Goal: Use online tool/utility: Utilize a website feature to perform a specific function

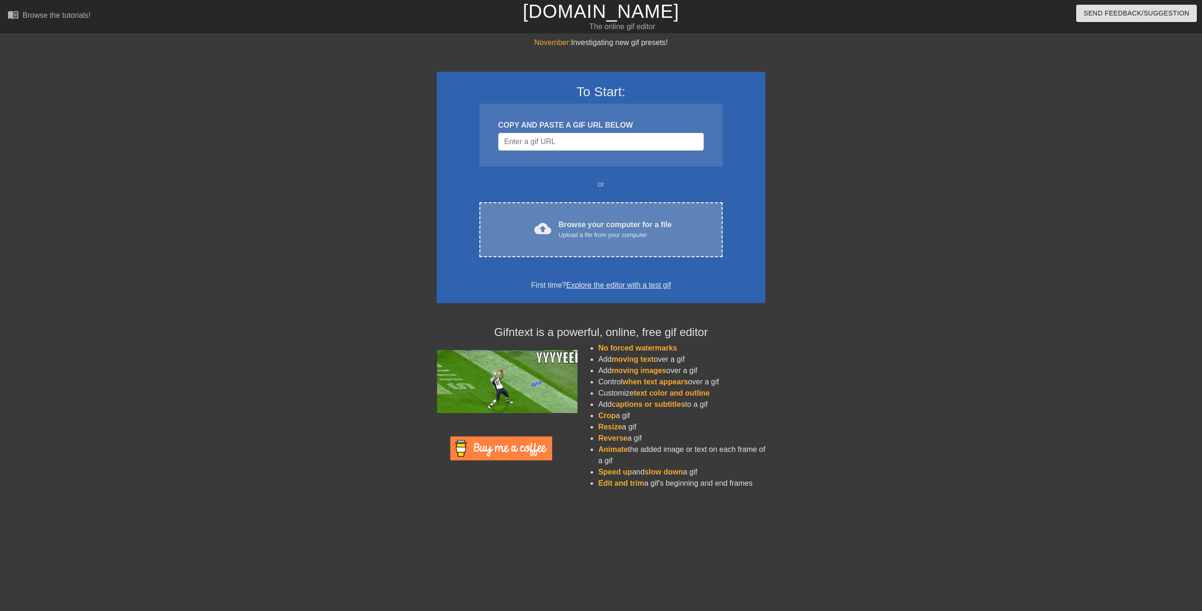
click at [599, 231] on div "Upload a file from your computer" at bounding box center [615, 235] width 113 height 9
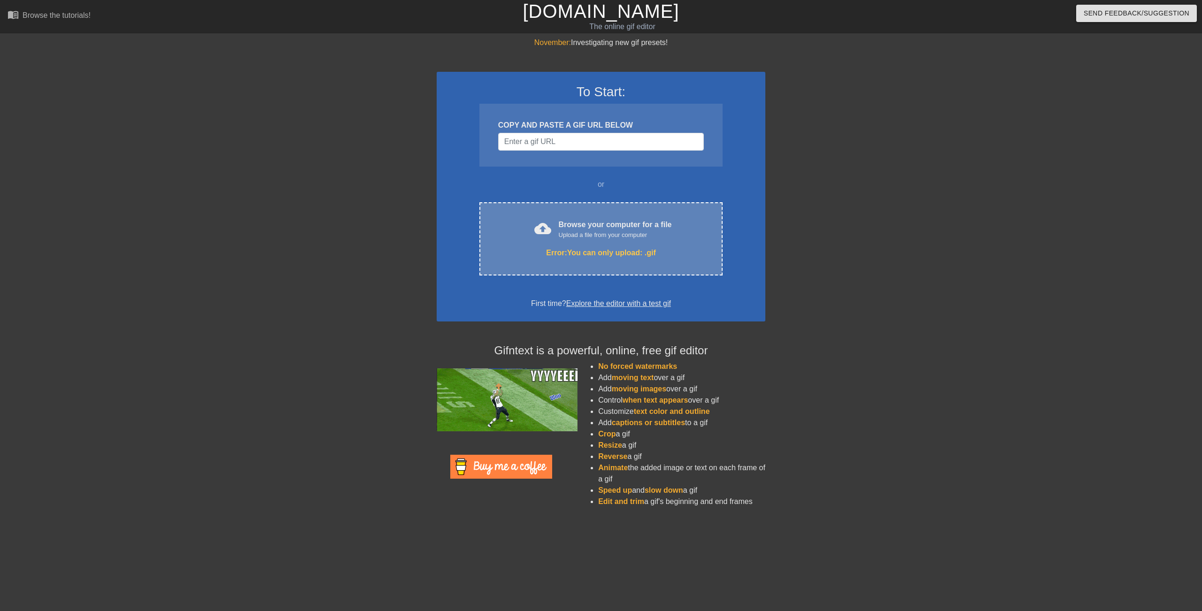
click at [657, 260] on div "cloud_upload Browse your computer for a file Upload a file from your computer E…" at bounding box center [600, 238] width 243 height 73
click at [579, 235] on div "Upload a file from your computer" at bounding box center [615, 235] width 113 height 9
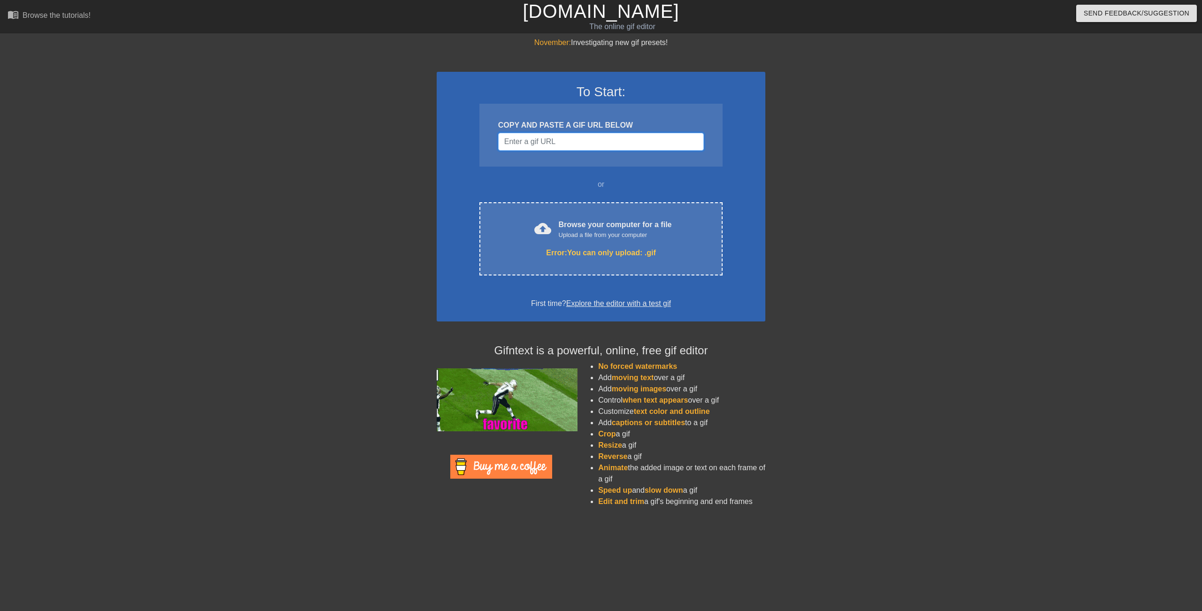
click at [543, 144] on input "Username" at bounding box center [601, 142] width 206 height 18
paste input "[URL][DOMAIN_NAME][DOMAIN_NAME]"
type input "[URL][DOMAIN_NAME][DOMAIN_NAME]"
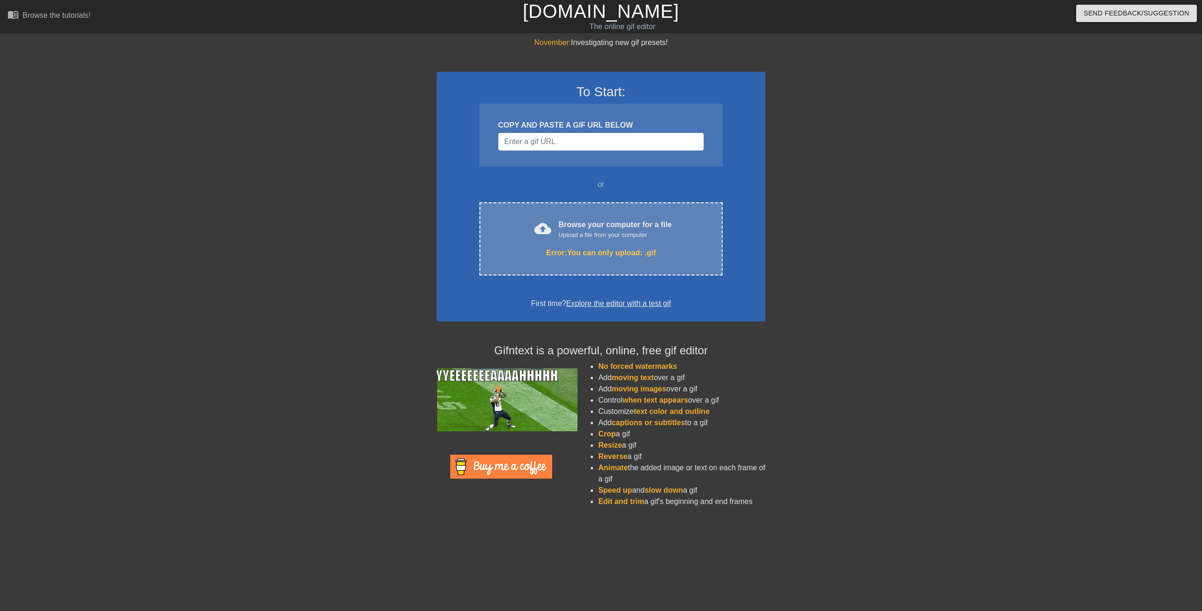
click at [639, 240] on div "cloud_upload Browse your computer for a file Upload a file from your computer" at bounding box center [601, 229] width 204 height 21
click at [656, 259] on div "cloud_upload Browse your computer for a file Upload a file from your computer E…" at bounding box center [600, 238] width 243 height 73
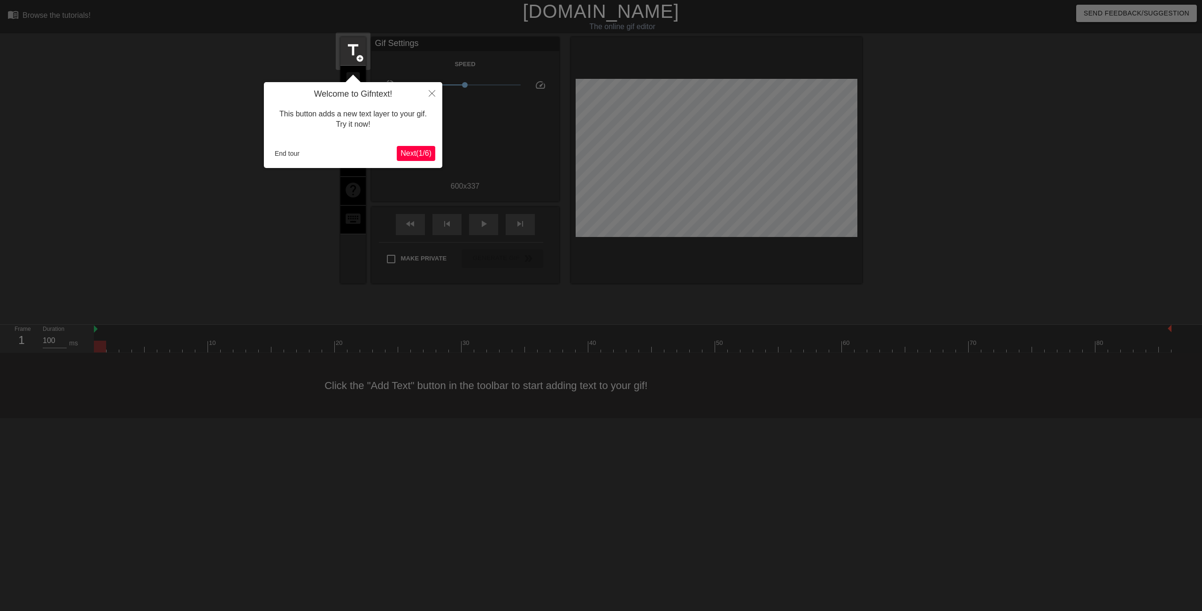
click at [407, 157] on span "Next ( 1 / 6 )" at bounding box center [416, 153] width 31 height 8
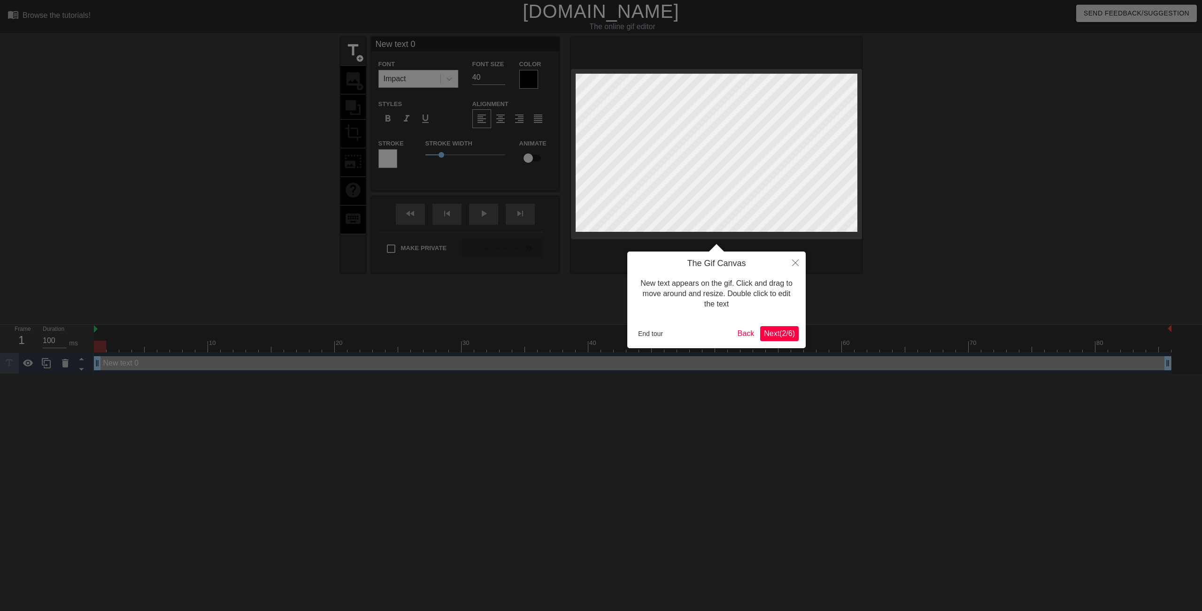
click at [790, 335] on span "Next ( 2 / 6 )" at bounding box center [779, 334] width 31 height 8
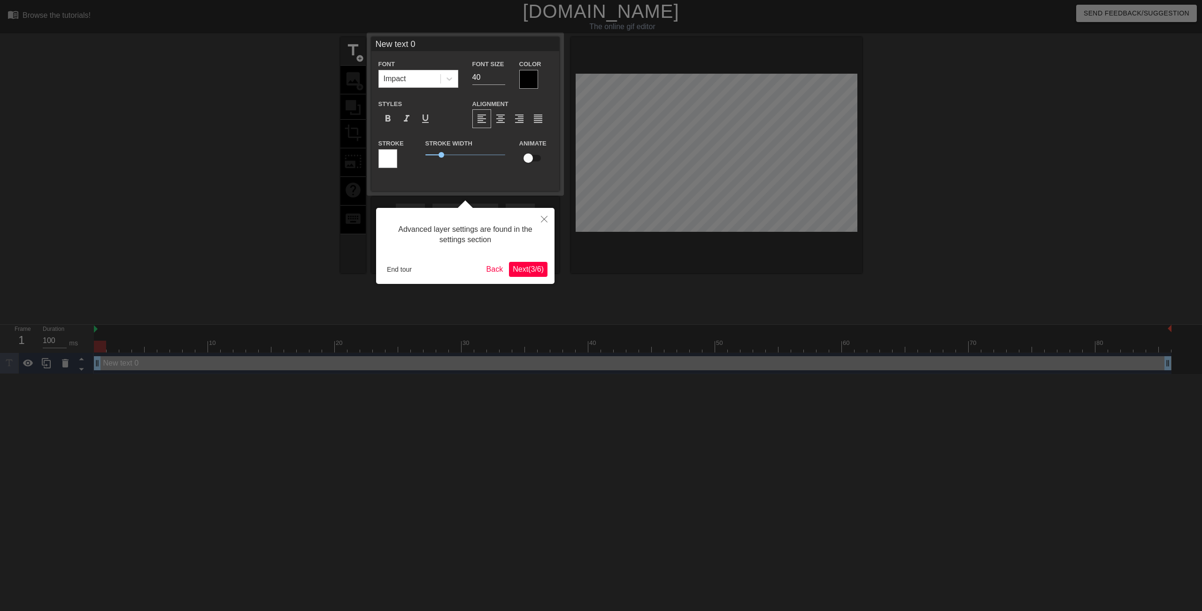
click at [528, 267] on span "Next ( 3 / 6 )" at bounding box center [528, 269] width 31 height 8
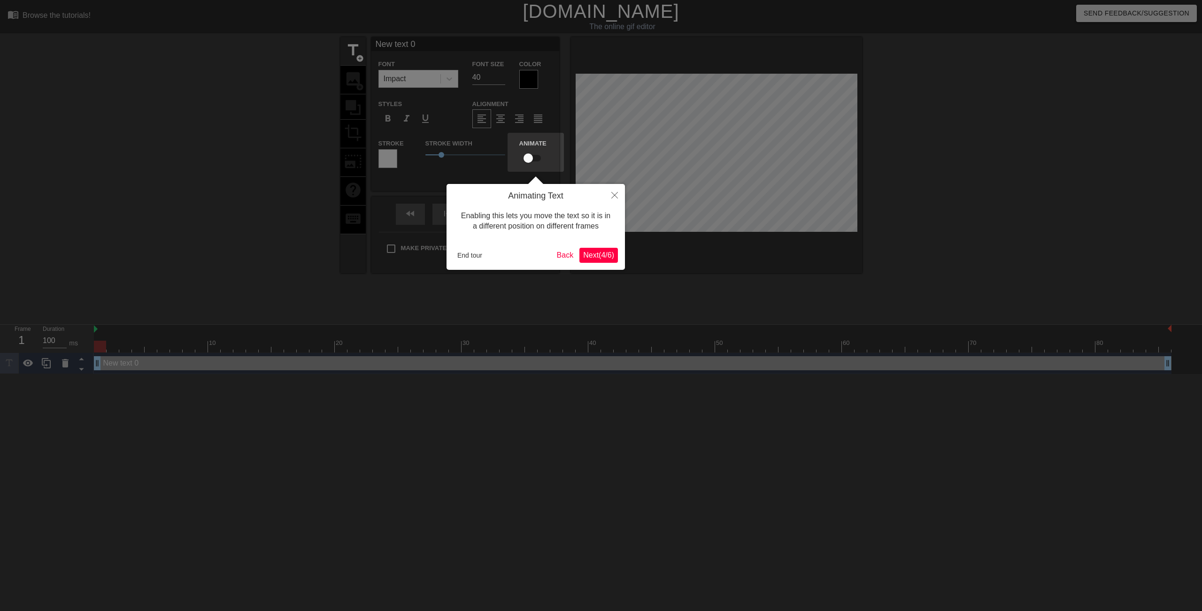
click at [606, 255] on span "Next ( 4 / 6 )" at bounding box center [598, 255] width 31 height 8
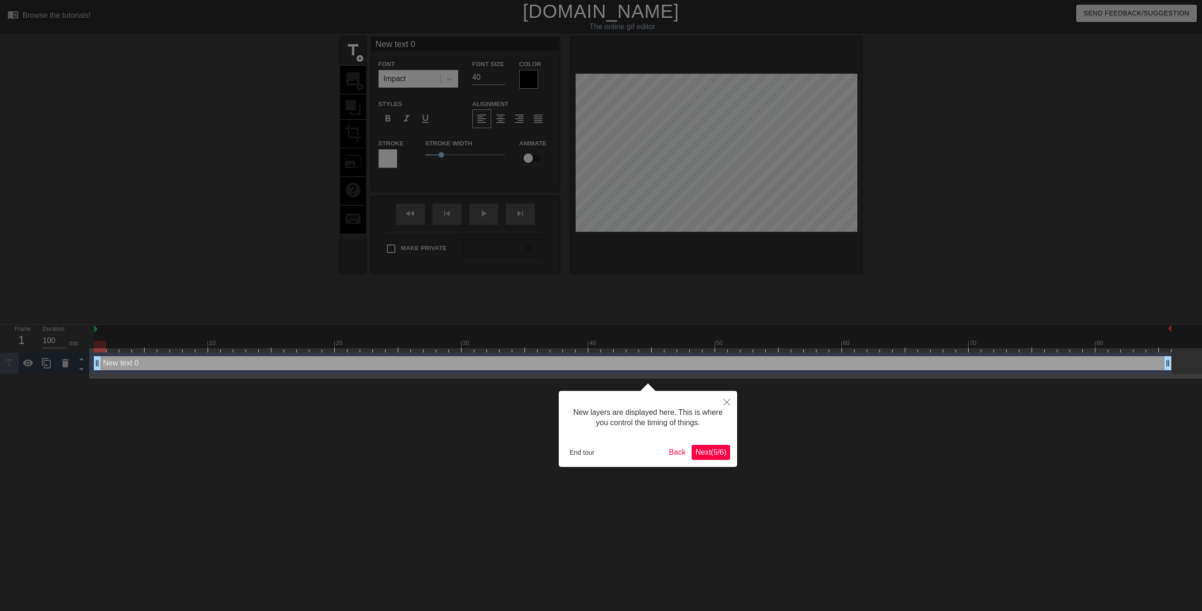
click at [715, 451] on span "Next ( 5 / 6 )" at bounding box center [710, 452] width 31 height 8
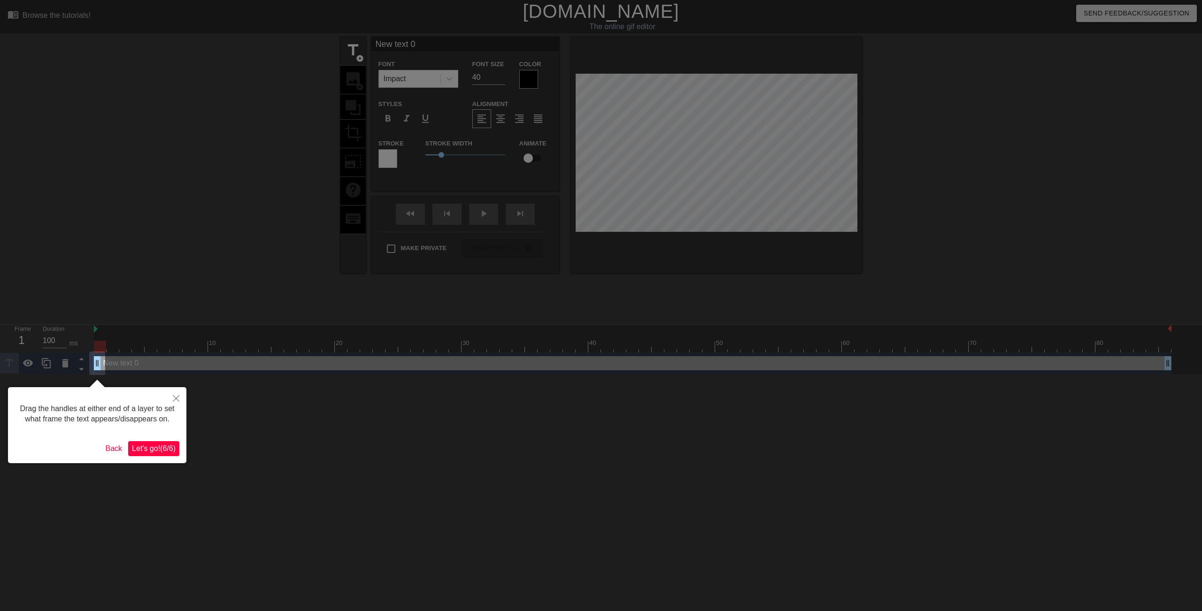
click at [174, 449] on span "Let's go! ( 6 / 6 )" at bounding box center [154, 449] width 44 height 8
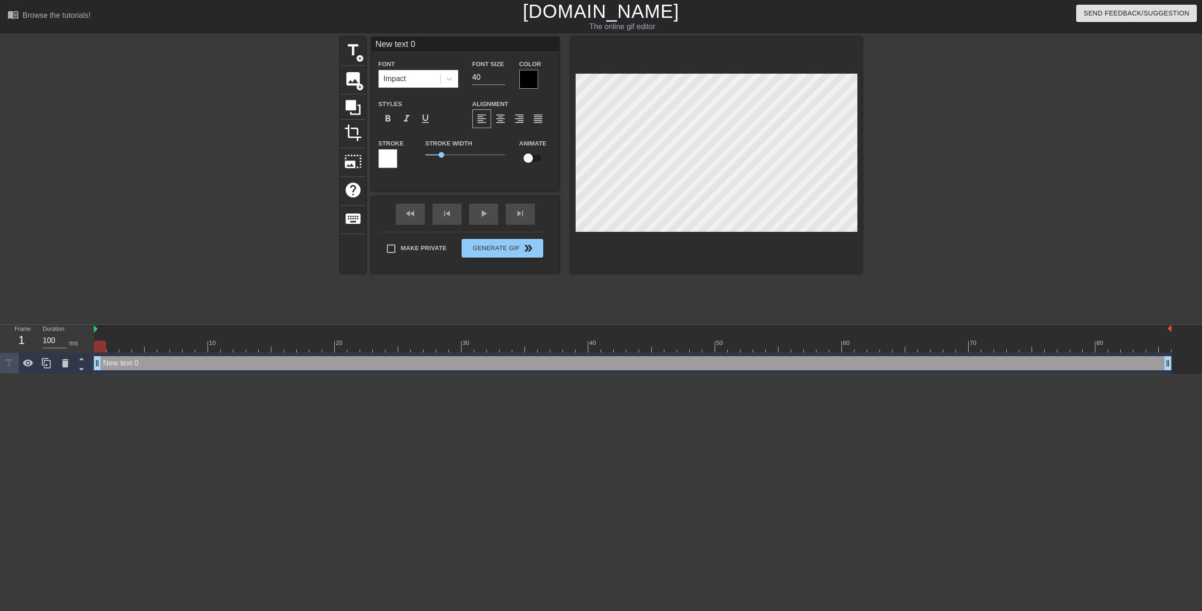
scroll to position [1, 2]
type input "O"
type textarea "O"
type input "OH"
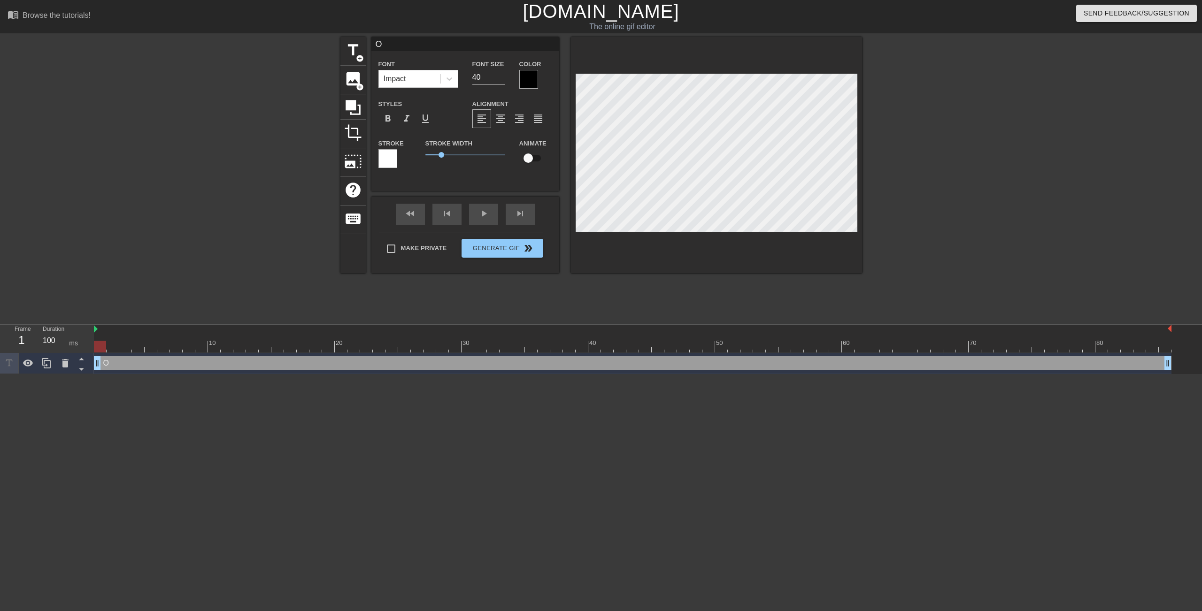
type textarea "OH"
type input "OH"
type textarea "OH"
type input "OH g"
type textarea "OH g"
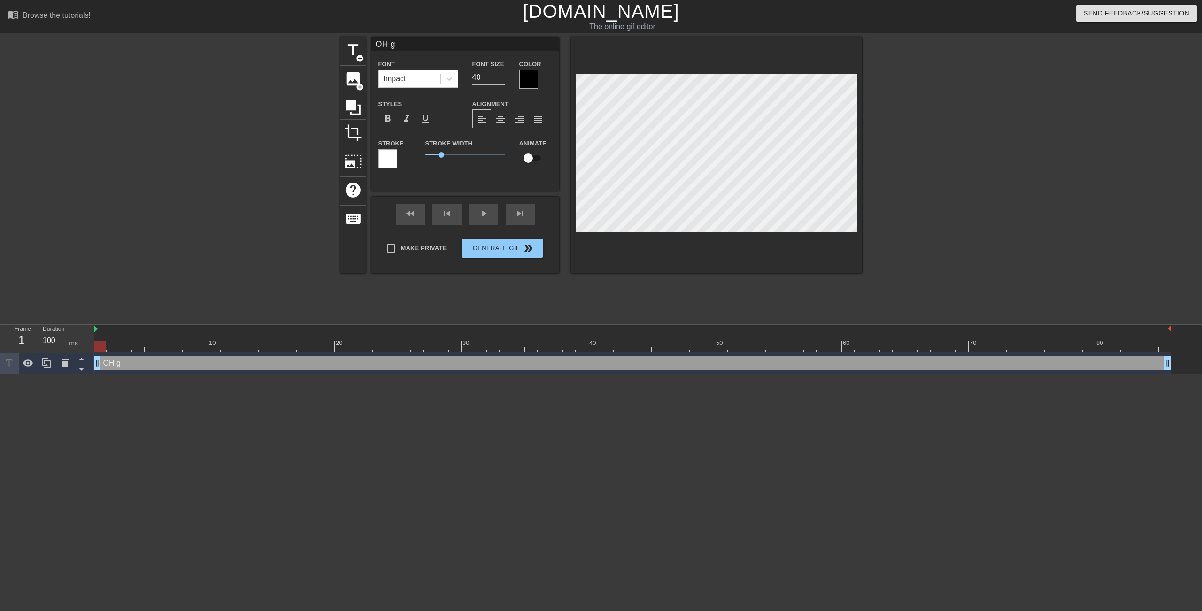
type input "OH gr"
type textarea "OH gr"
type input "OH g"
type textarea "OH g"
type input "OH"
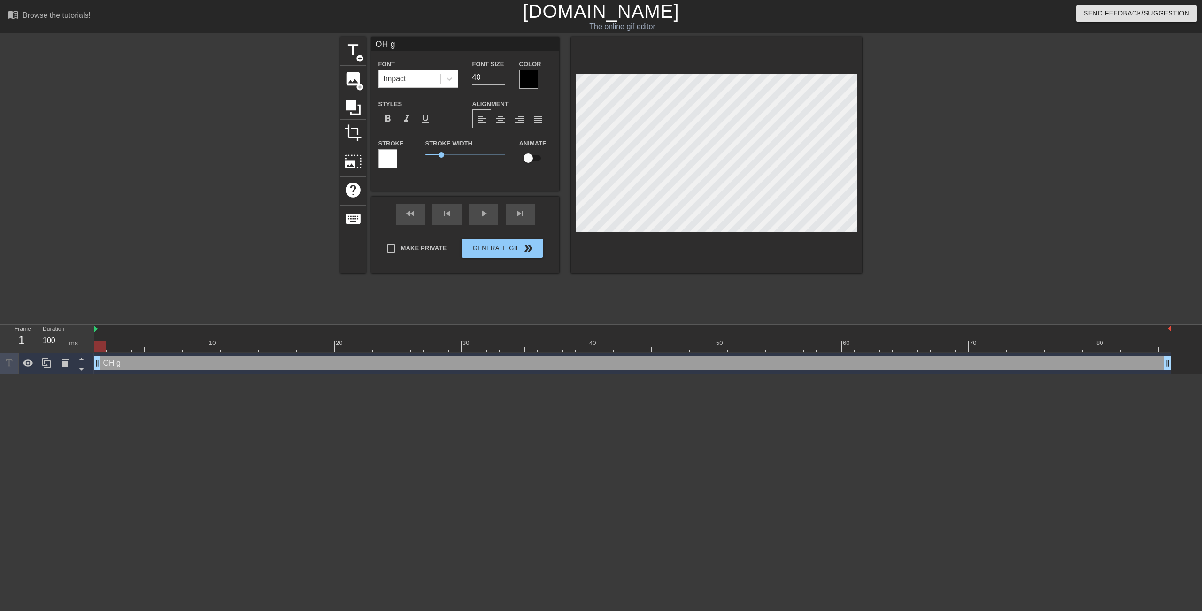
type textarea "OH"
type input "OH G"
type textarea "OH G"
type input "OH GR"
type textarea "OH GR"
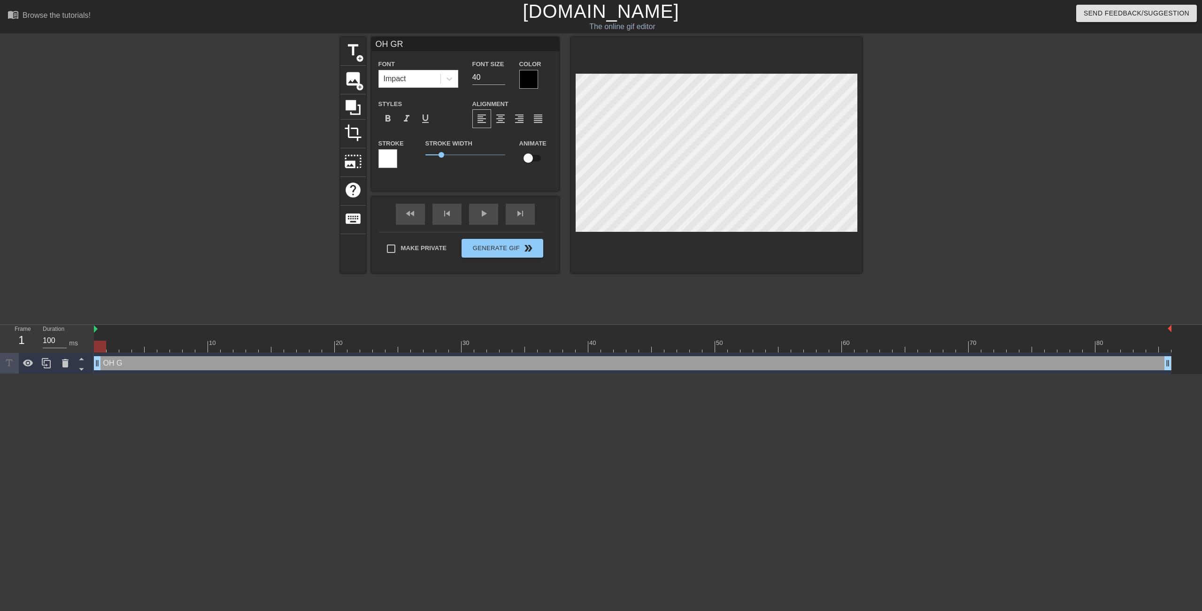
type input "OH GRE"
type textarea "OH GRE"
type input "OH GREA"
type textarea "OH GREA"
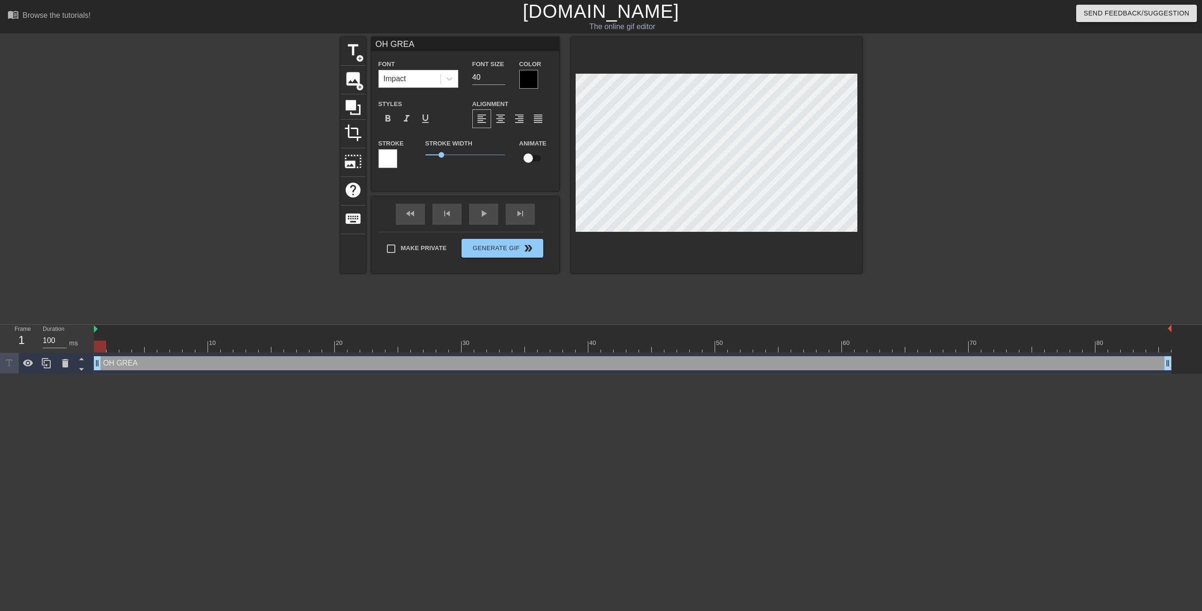
type input "OH GREAT"
type textarea "OH GREAT"
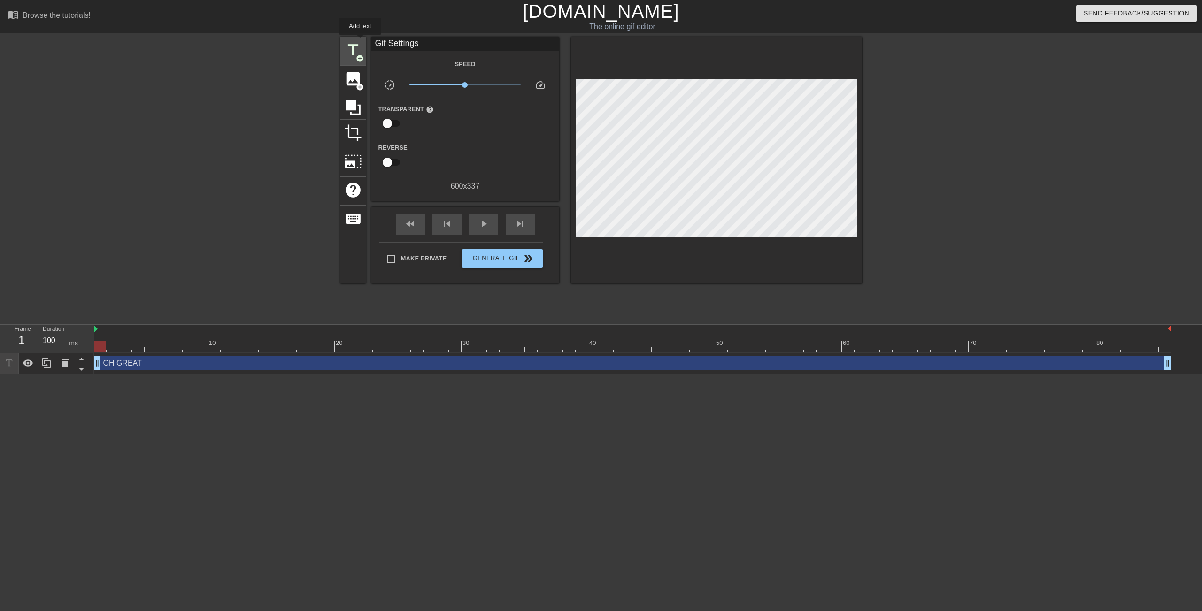
click at [359, 43] on span "title" at bounding box center [353, 50] width 18 height 18
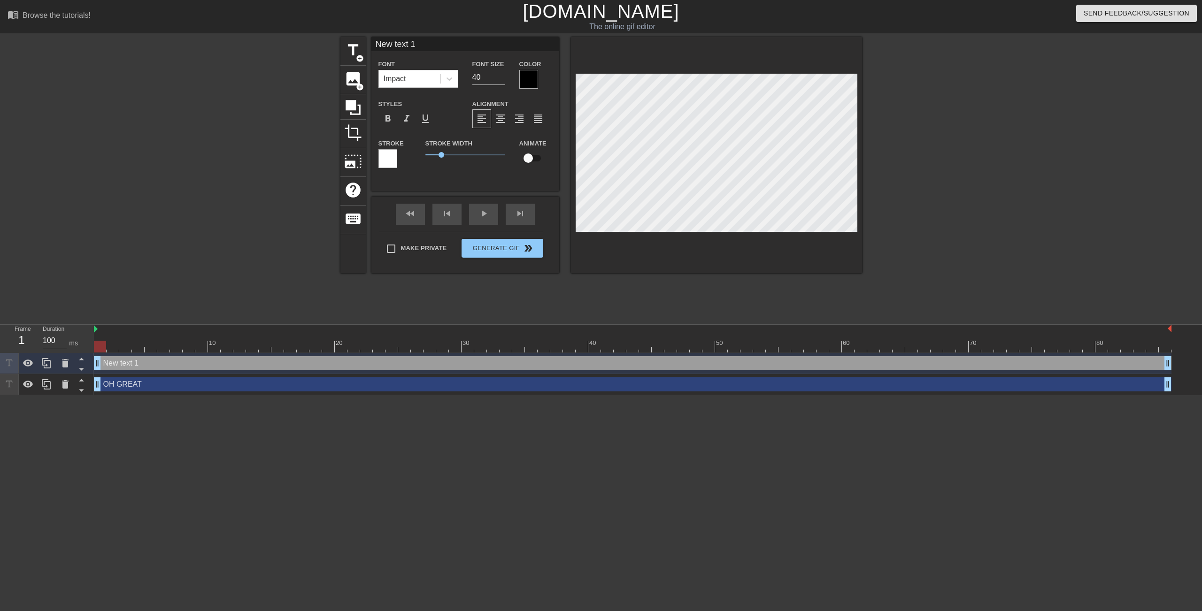
type input "m"
type textarea "m"
type input "mO"
type textarea "mO"
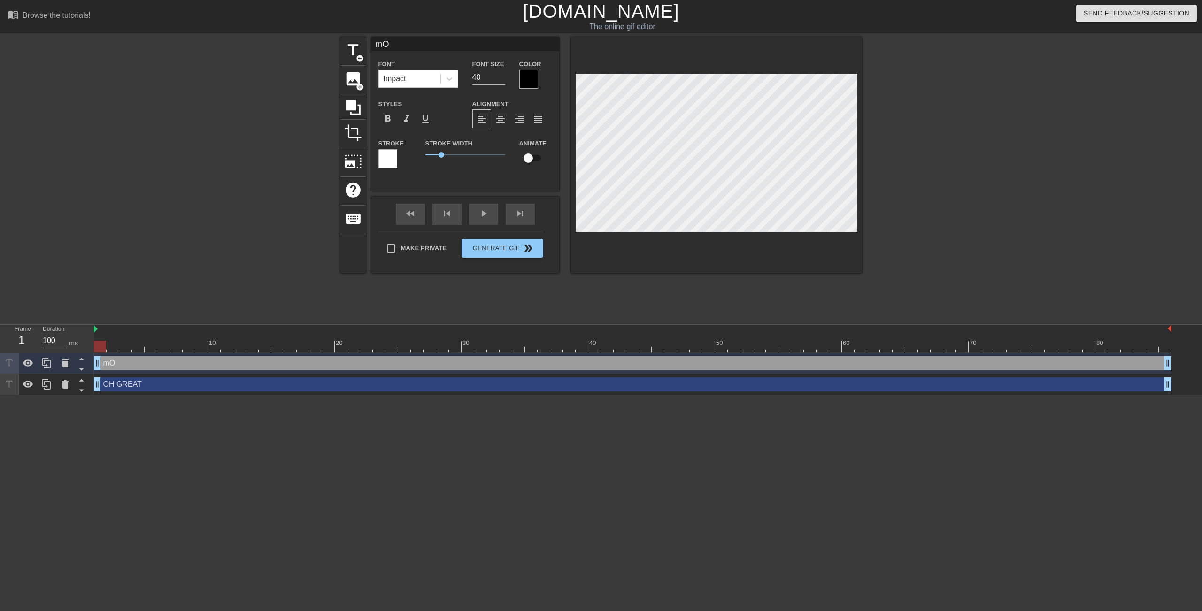
type input "m"
type textarea "m"
type input "m"
type textarea "m"
type input "mo"
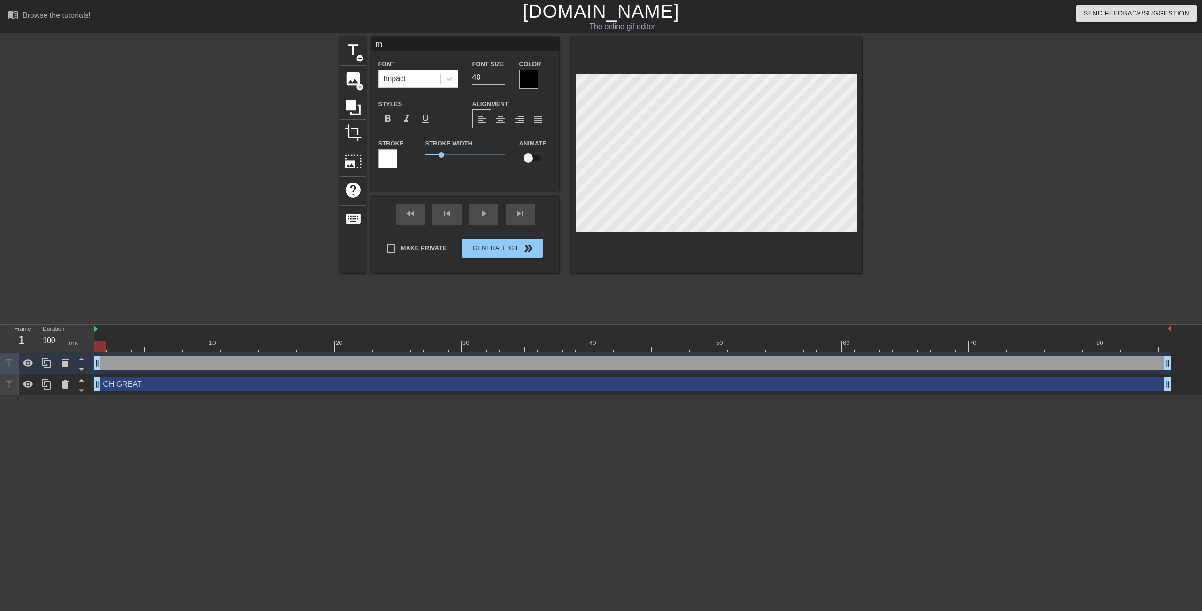
type textarea "mo"
type input "mor"
type textarea "mor"
type input "more"
type textarea "more"
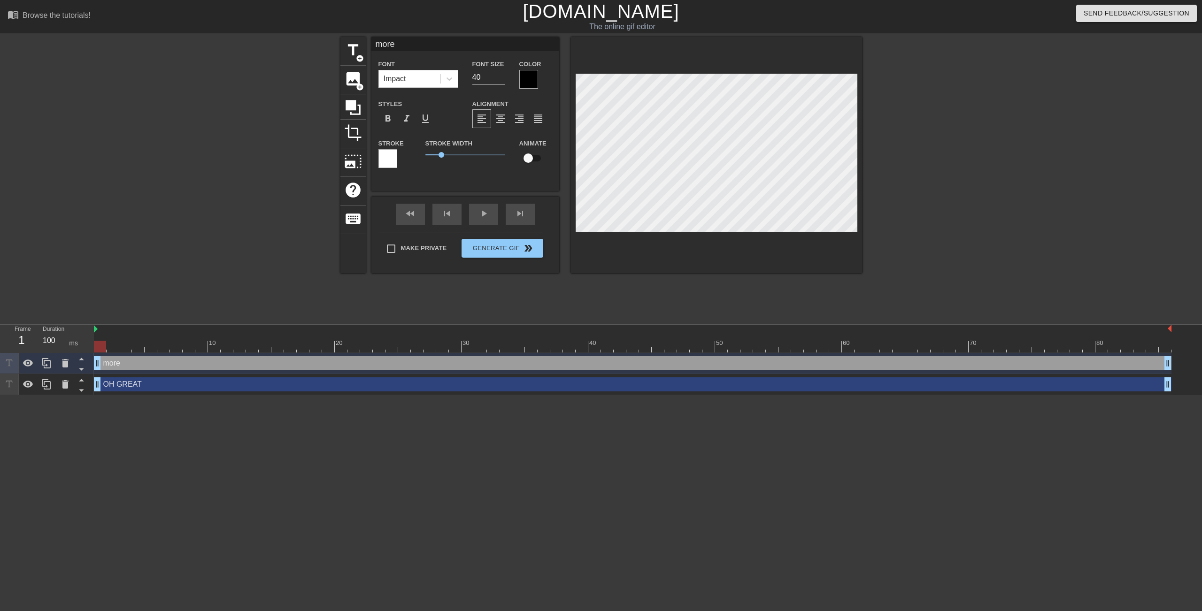
type input "mor"
type textarea "mor"
type input "mo"
type textarea "mo"
type input "m"
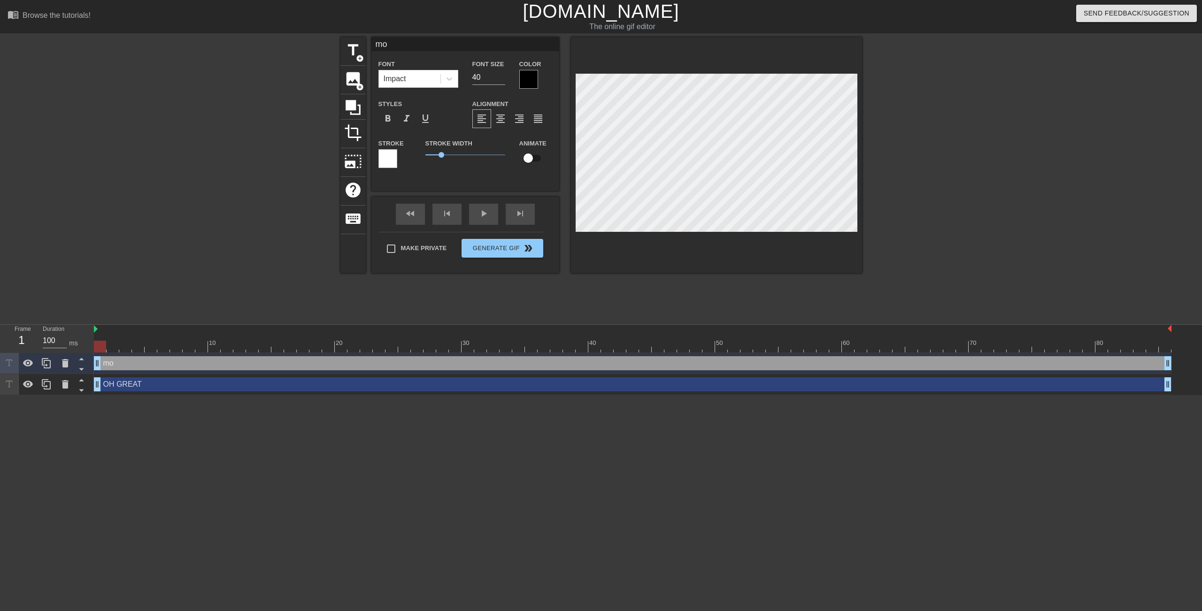
type textarea "m"
type input "M"
type textarea "M"
type input "MO"
type textarea "MO"
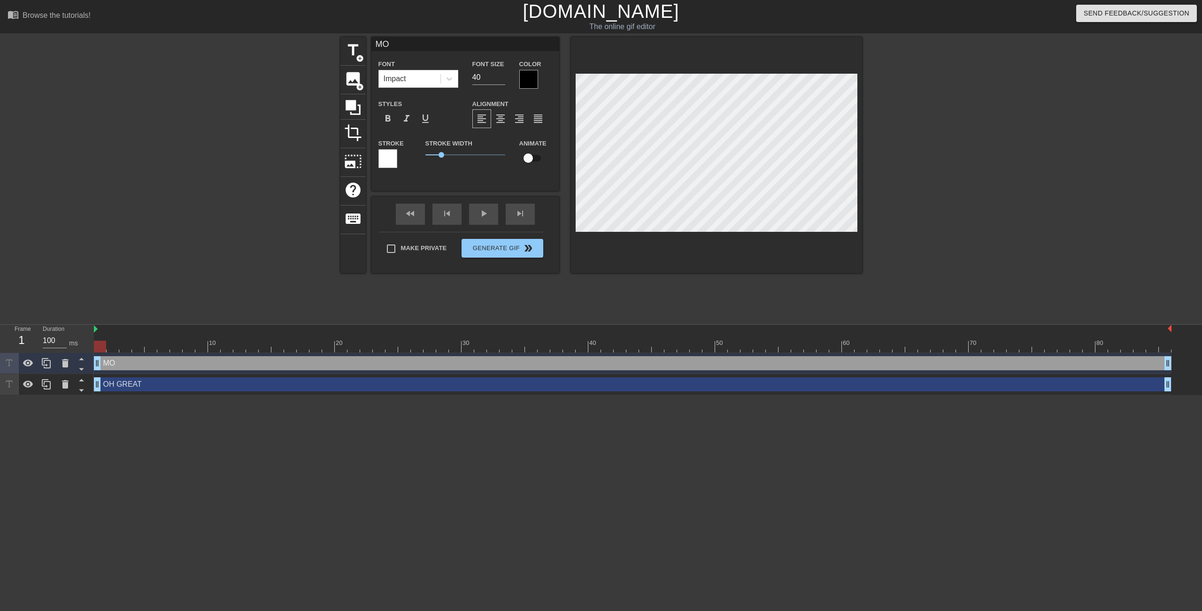
type input "MOR"
type textarea "MOR"
type input "MORE"
type textarea "MORE"
type input "MORE"
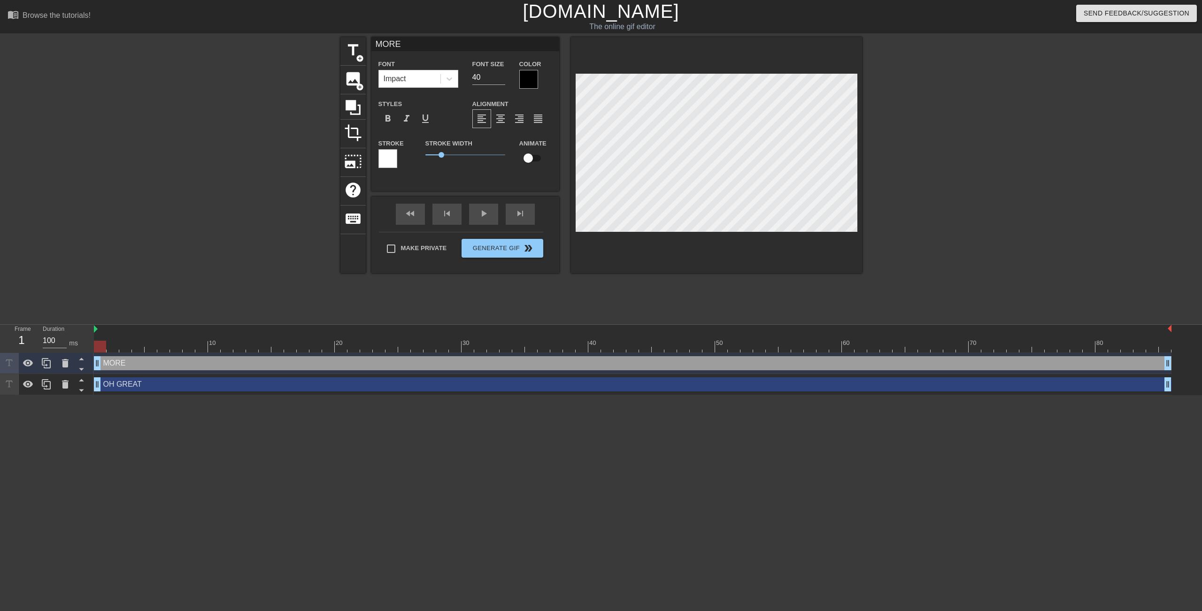
type textarea "MORE"
type input "MORE S"
type textarea "MORE S"
type input "MORE SM"
type textarea "MORE SM"
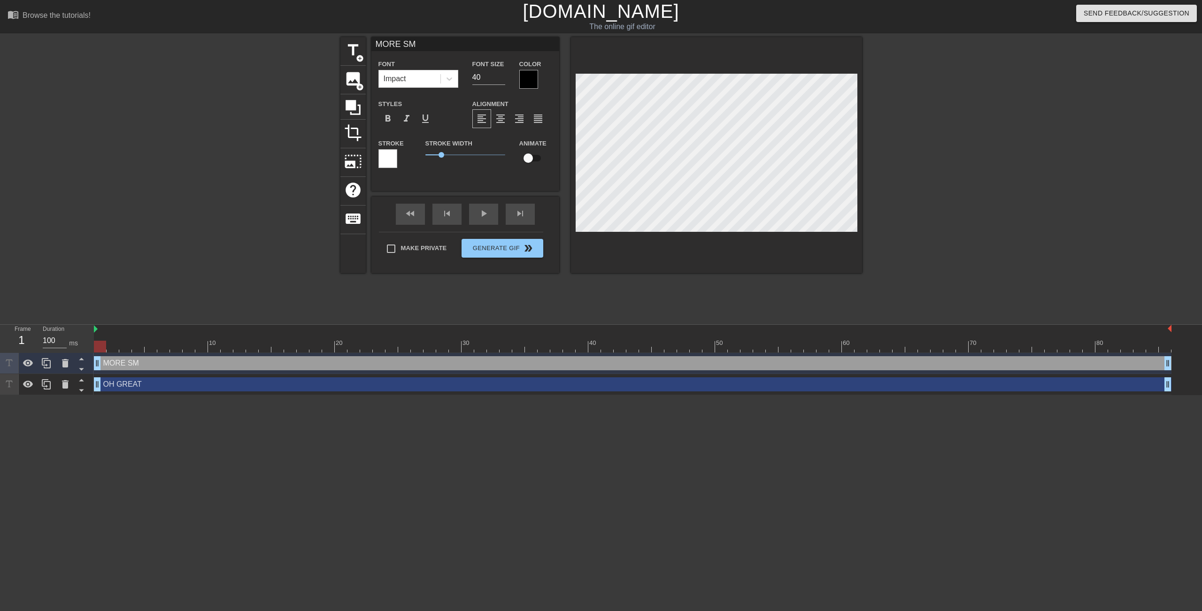
type input "MORE SMU"
type textarea "MORE SMU"
type input "MORE SMUR"
type textarea "MORE SMUR"
type input "MORE SMURF"
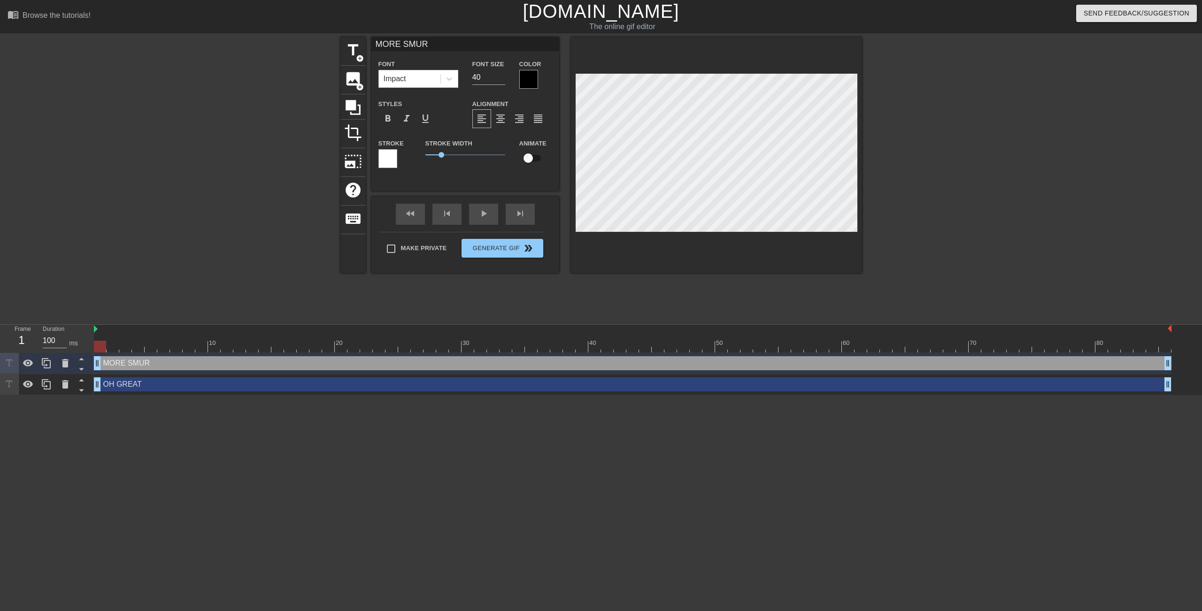
type textarea "MORE SMURF"
type input "MORE SMURFS"
type textarea "MORE SMURFS"
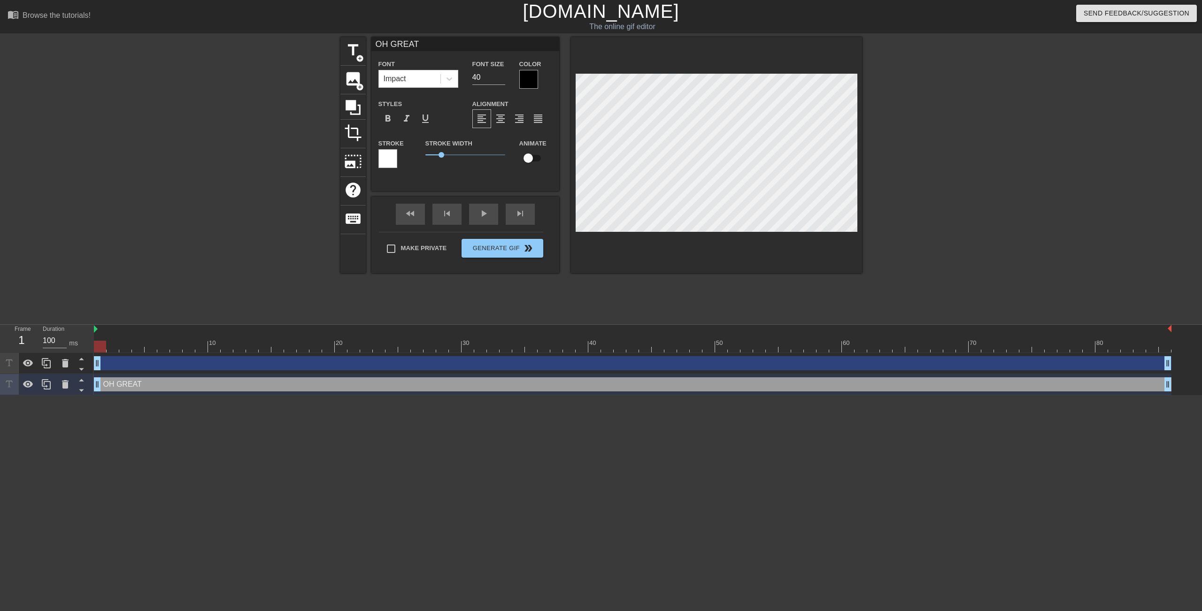
scroll to position [1, 1]
type input "S"
type textarea "S"
type input "SM"
type textarea "SM"
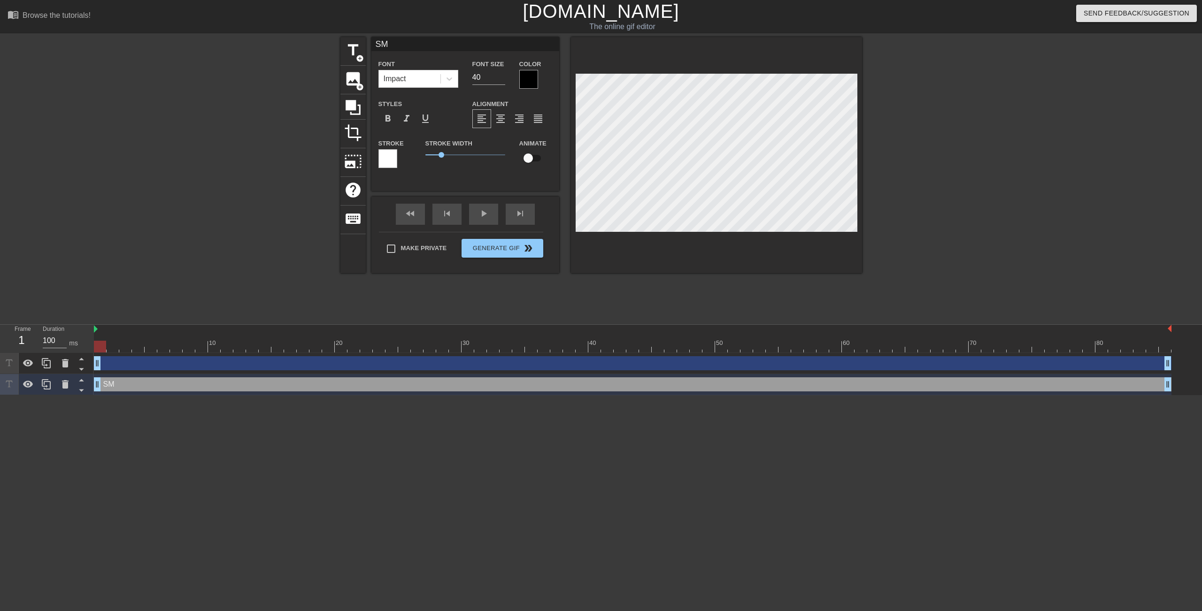
type input "SMU"
type textarea "SMU"
type input "SMUR"
type textarea "SMUR"
type input "SMURF"
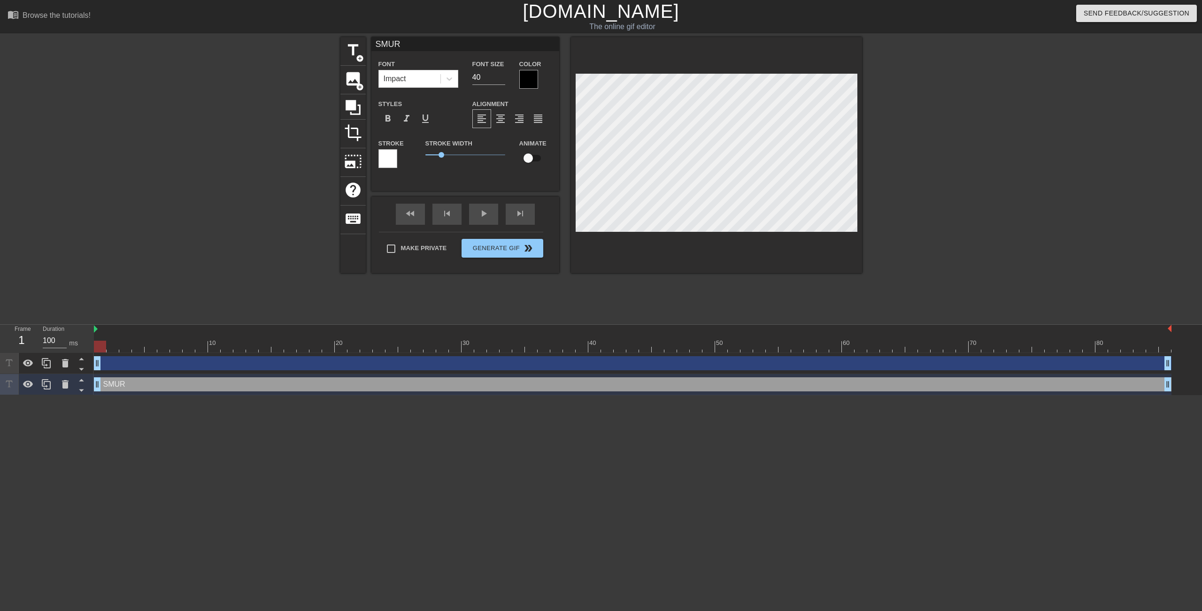
type textarea "SMURF"
type input "SMURFI"
type textarea "SMURFI"
type input "SMURFIN"
type textarea "SMURFING"
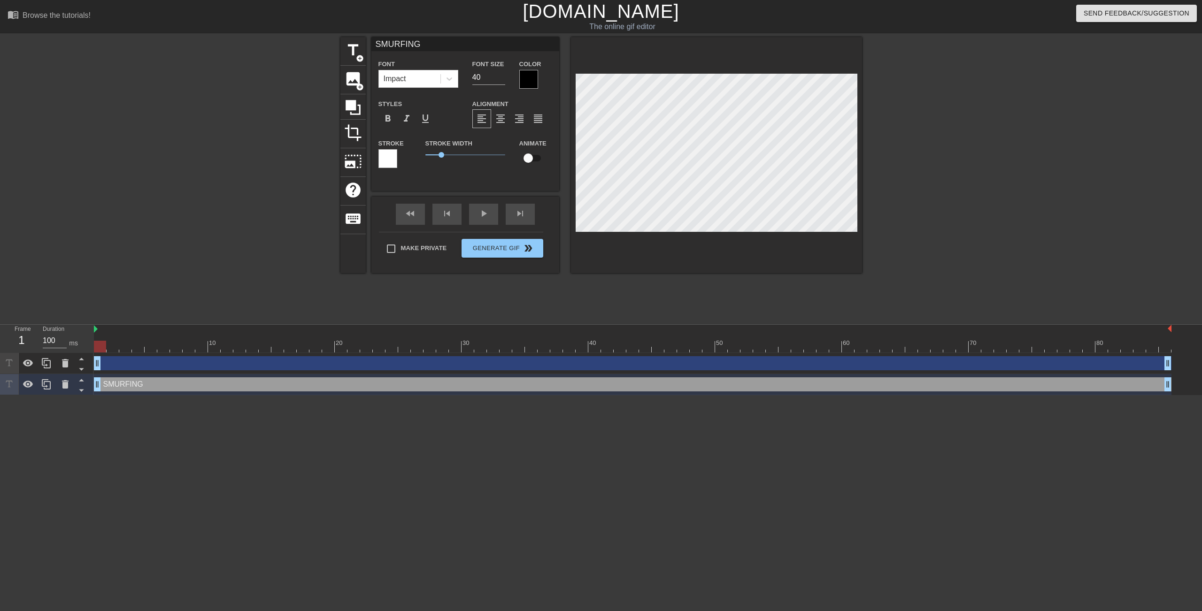
type input "SMURFING"
type textarea "SMURFING"
type input "SMURFING I"
type textarea "SMURFING I"
type input "SMURFING IS"
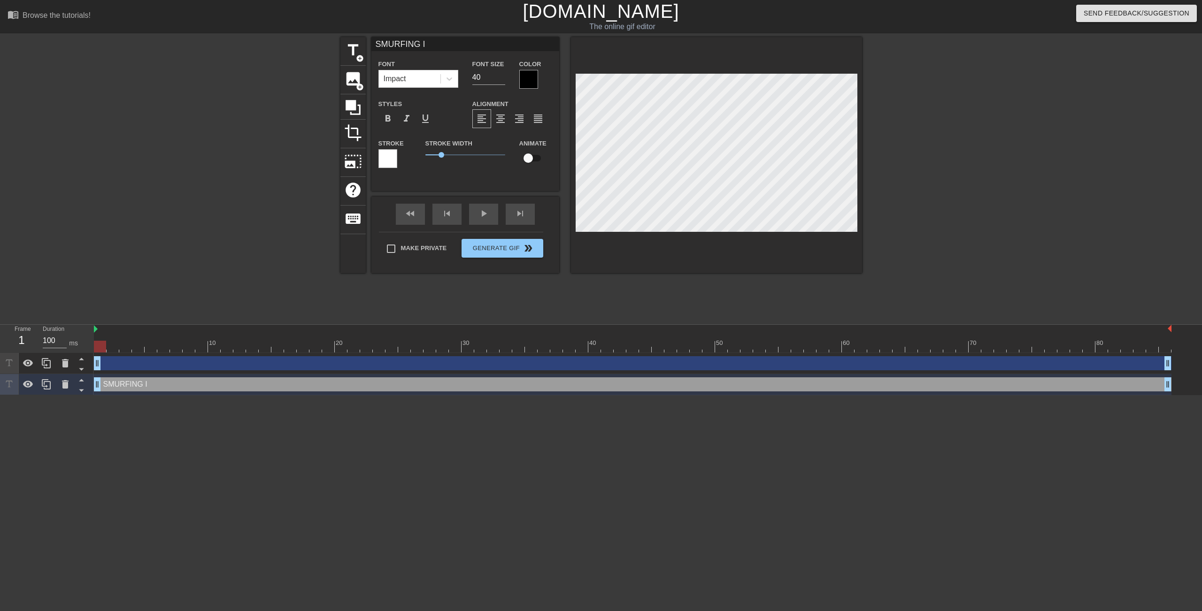
type textarea "SMURFING IS"
type input "SMURFING IS"
type textarea "SMURFING IS"
type input "SMURFING IS A"
type textarea "SMURFING IS A"
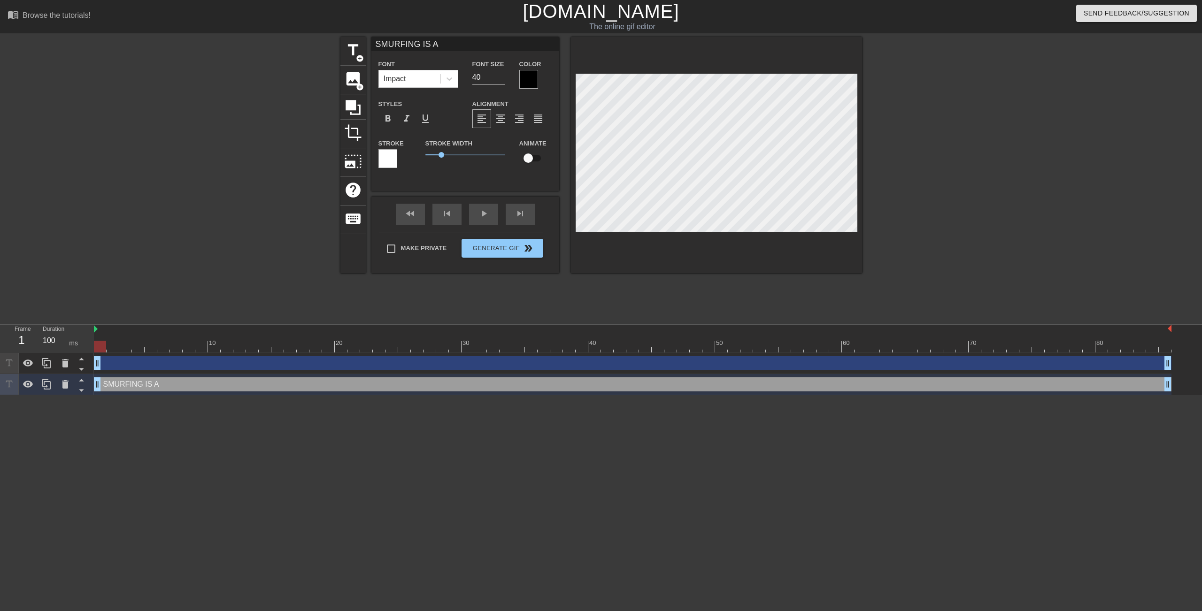
type input "SMURFING IS AW"
type textarea "SMURFING IS AW"
type input "SMURFING IS AWE"
type textarea "SMURFING IS AWE"
type input "SMURFING IS AWES"
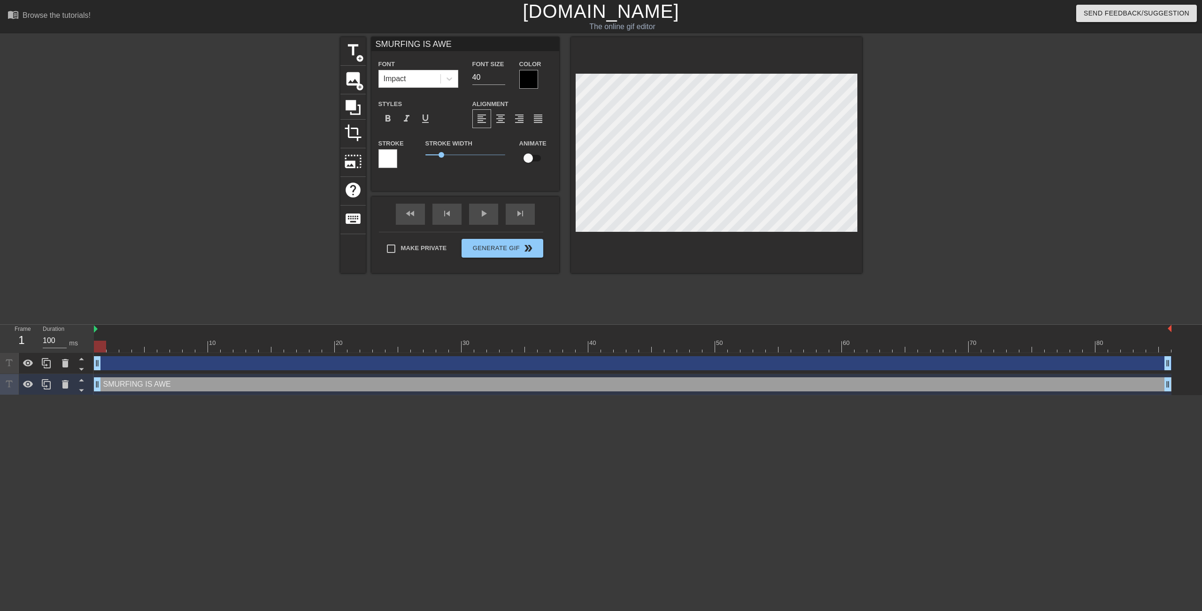
type textarea "SMURFING IS AWES"
type input "SMURFING IS AWESO"
type textarea "SMURFING IS AWESO"
type input "SMURFING IS AWESOM"
type textarea "SMURFING IS AWESOM"
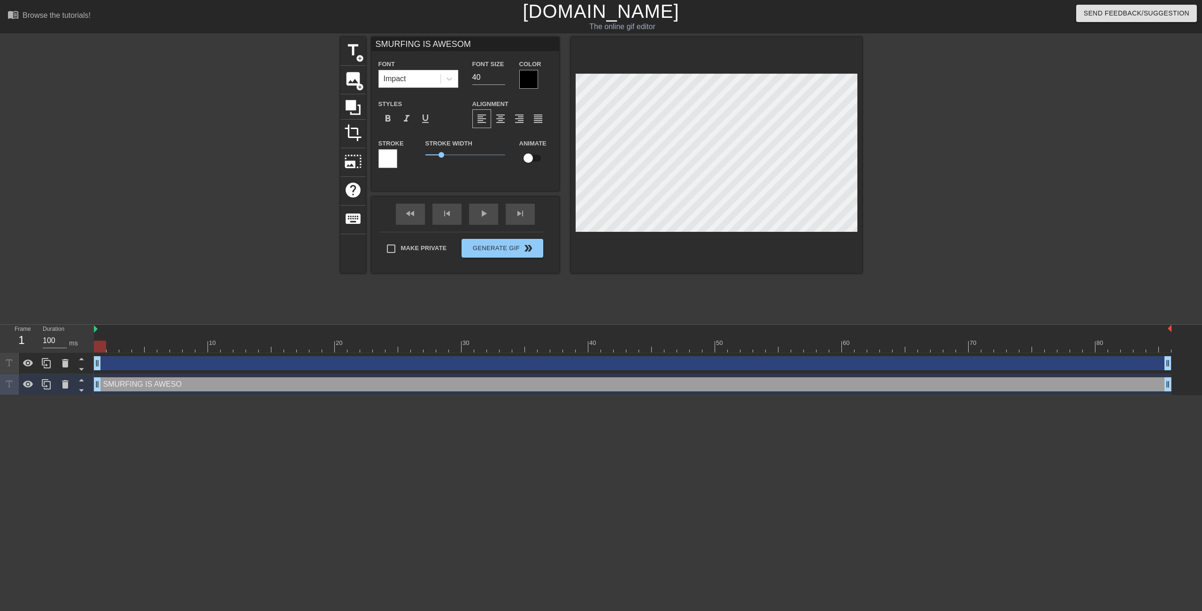
type input "SMURFING IS AWESOME"
type textarea "SMURFING IS AWESOME"
type input "D"
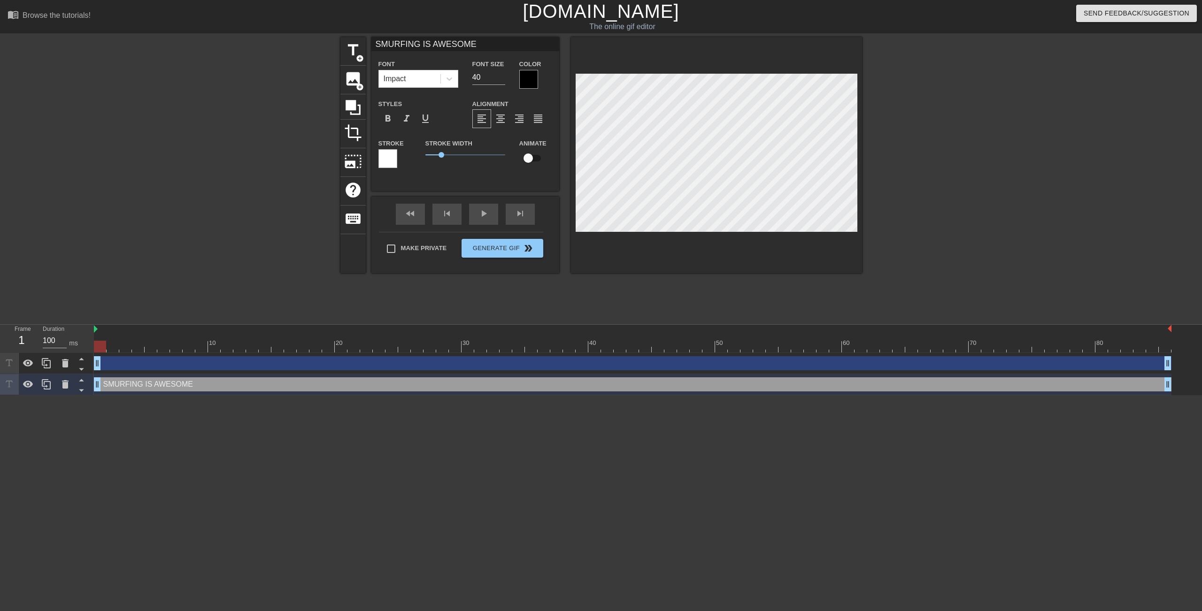
type textarea "D"
type input "DO"
type textarea "DO"
type input "DON"
type textarea "DON"
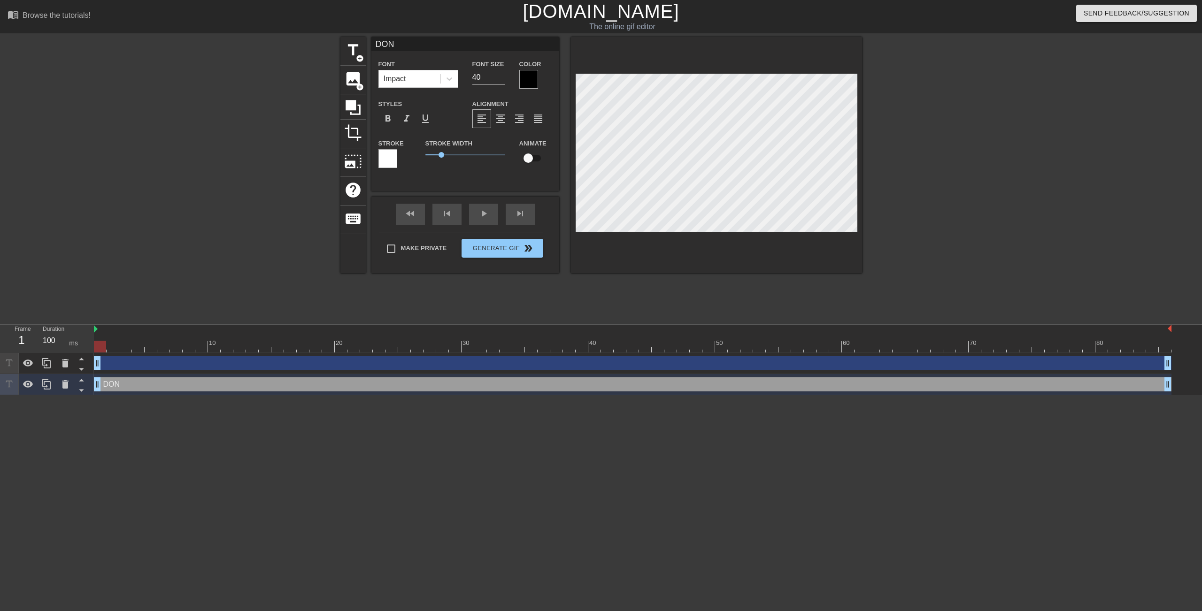
type input "DO"
type textarea "DO"
type input "D"
type textarea "D"
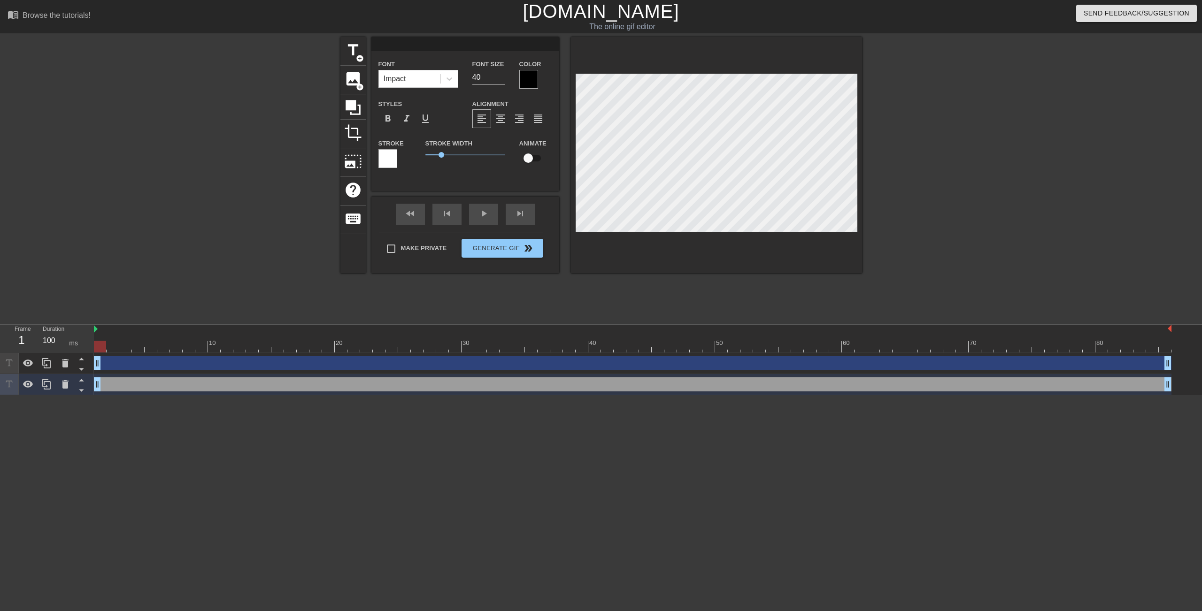
type input "M"
type textarea "M"
type input "MO"
type textarea "MOR"
type input "MORE"
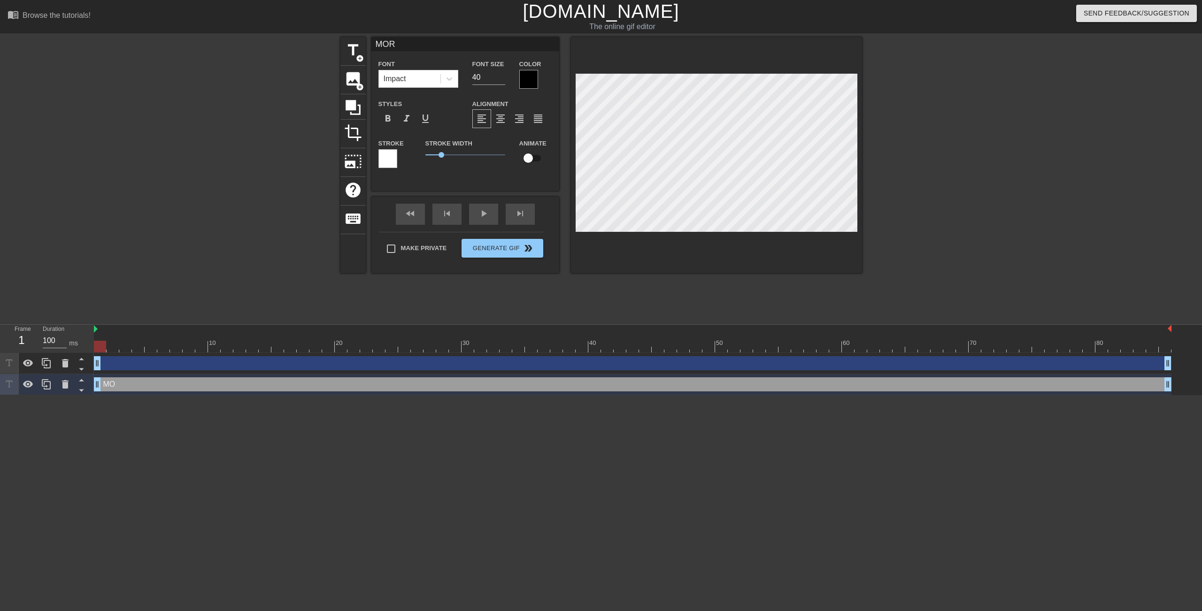
type textarea "MORE"
type input "MORE"
type textarea "MORE"
type input "MORE S"
type textarea "MORE S"
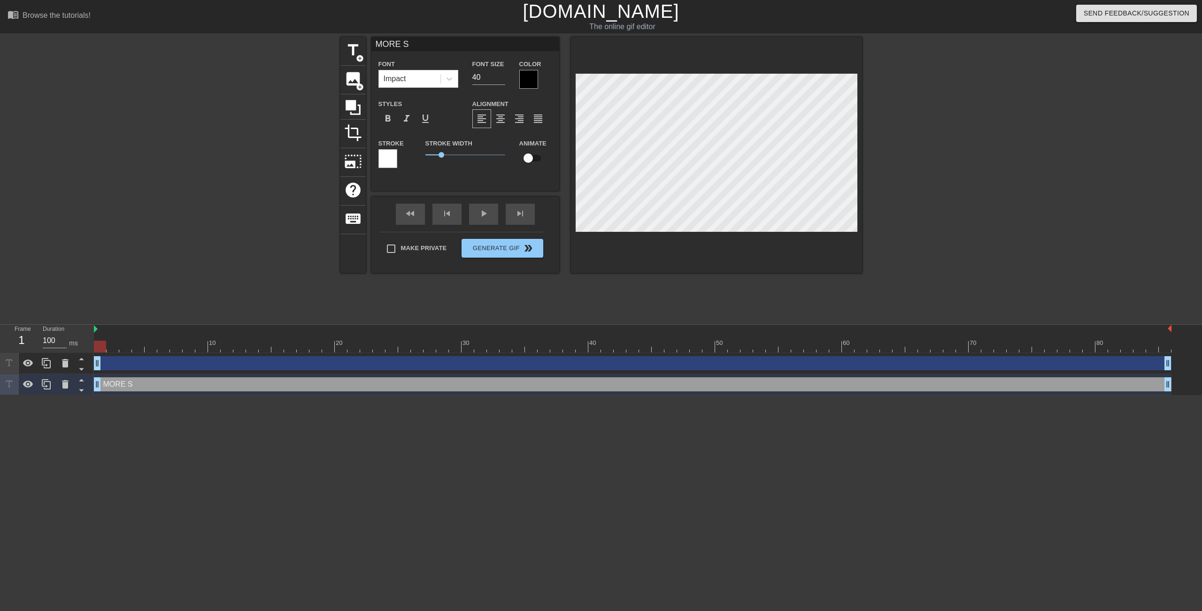
type input "MORE SK"
type textarea "MORE SK"
type input "MORE SKI"
type textarea "MORE SKI"
type input "MORE SKIB"
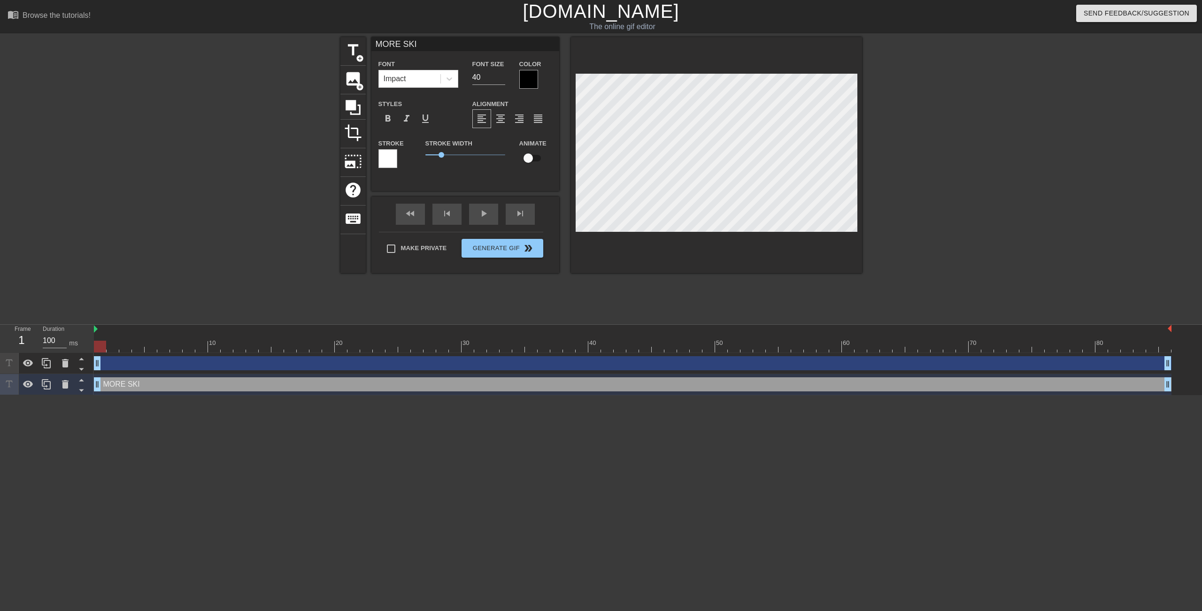
type textarea "MORE SKIB"
type input "MORE SKIBI"
type textarea "MORE SKIBI"
type input "MORE SKIBID"
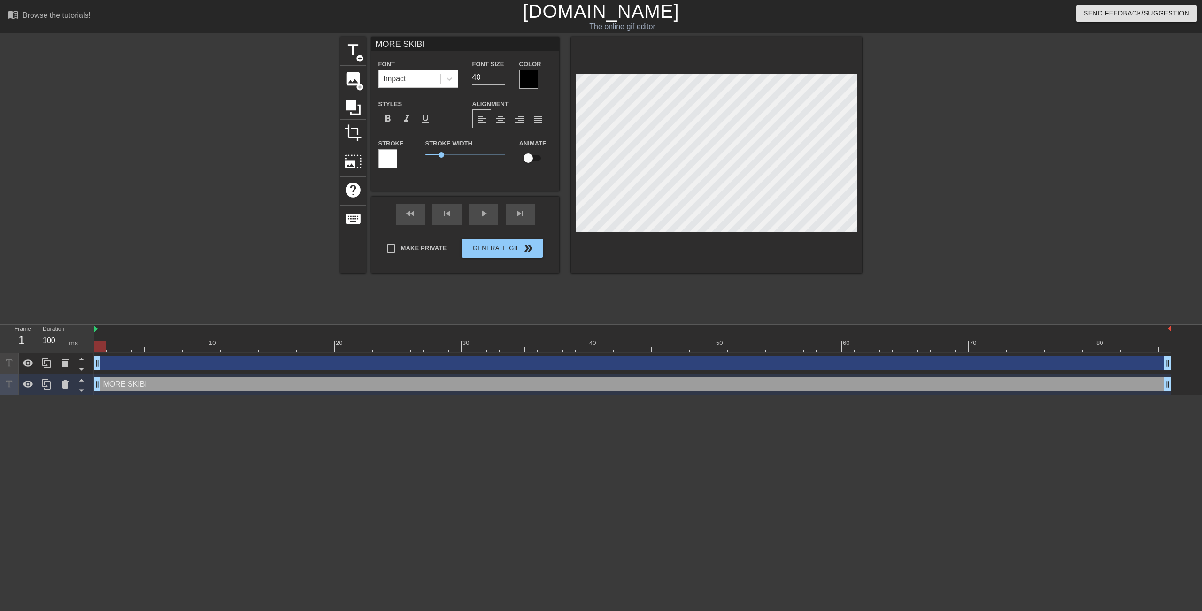
type textarea "MORE SKIBID"
type input "MORE SKIBIDI"
type textarea "MORE SKIBIDI"
type input "MORE SKIBIDI"
type textarea "MORE SKIBIDI"
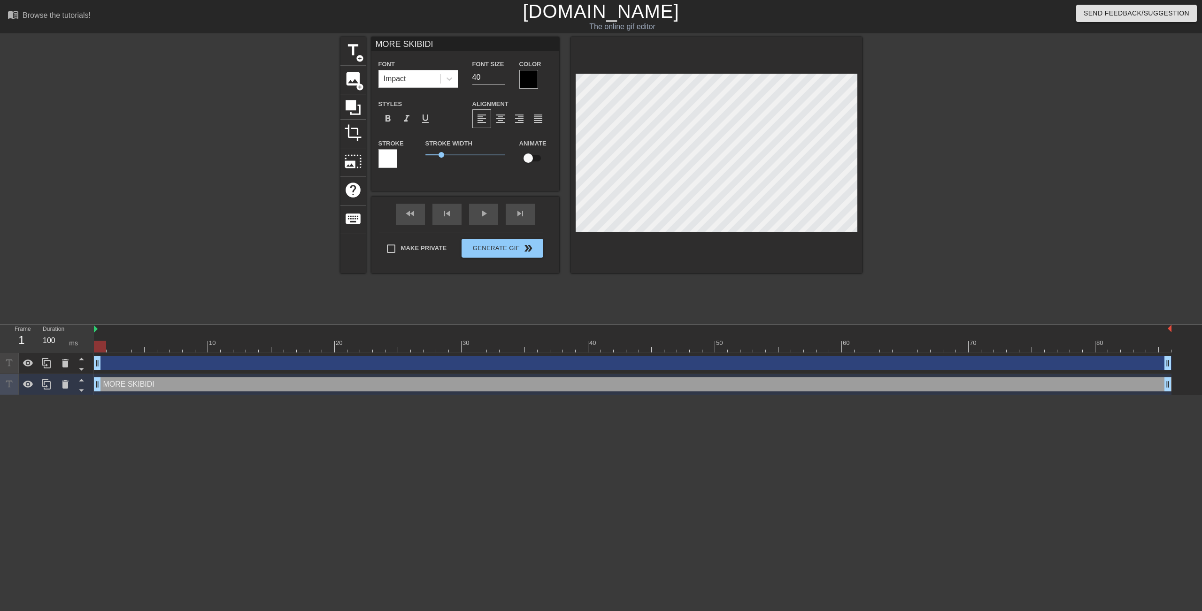
type input "MORE SKIBIDI T"
type textarea "MORE SKIBIDI T"
type input "MORE SKIBIDI TO"
type textarea "MORE SKIBIDI TO"
type input "MORE SKIBIDI TOI"
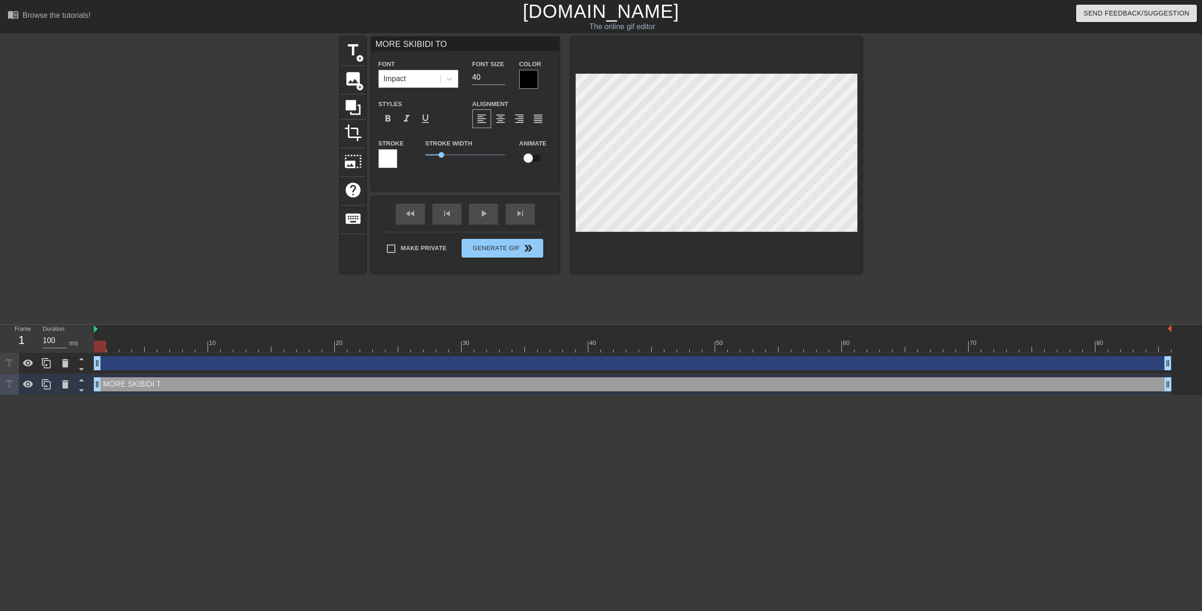
type textarea "MORE SKIBIDI TOI"
type input "MORE SKIBIDI TOIL"
type textarea "MORE SKIBIDI TOIL"
type input "MORE SKIBIDI TOILE"
type textarea "MORE SKIBIDI TOILE"
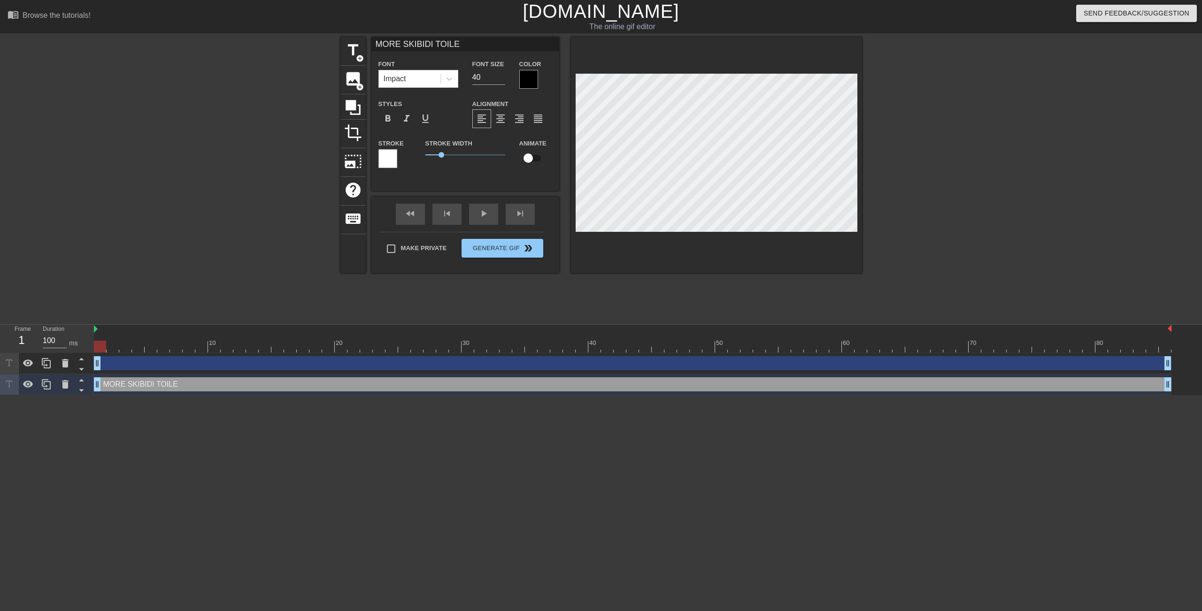
type input "MORE SKIBIDI TOILET"
type textarea "MORE SKIBIDI TOILET"
type input "MORE SKIBIDI TOILET"
type textarea "MORE SKIBIDI TOILET"
type input "MORE SKIBIDI TOILET H"
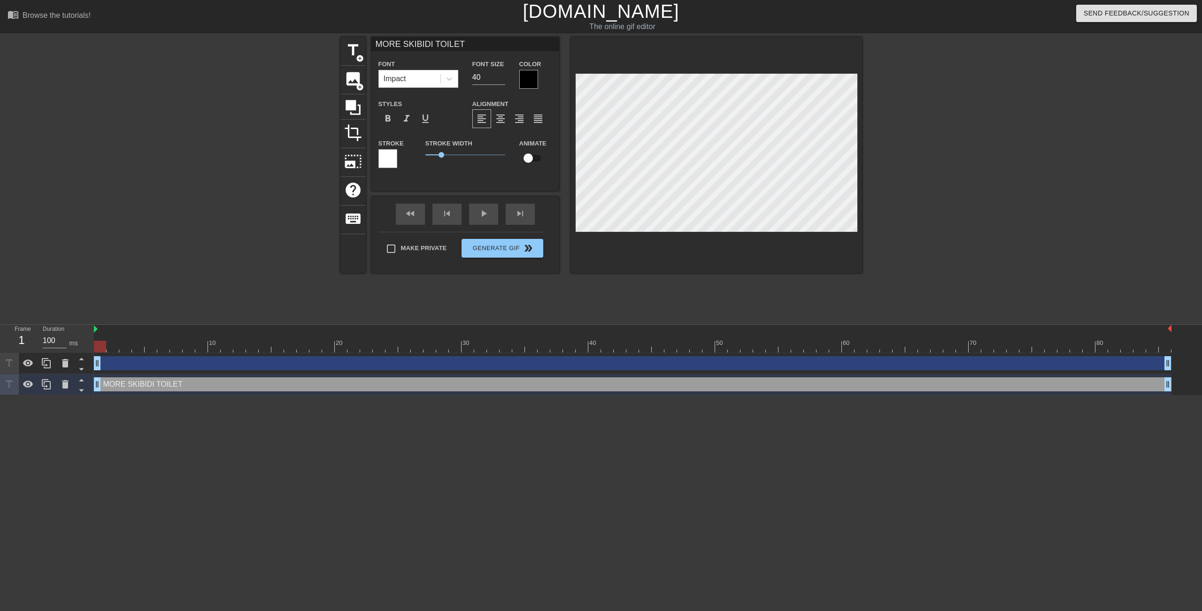
type textarea "MORE SKIBIDI TOILET H"
type input "MORE SKIBIDI TOILET HA"
type textarea "MORE SKIBIDI TOILET HA"
type input "MORE SKIBIDI TOILET HAR"
type textarea "MORE SKIBIDI TOILET HAR"
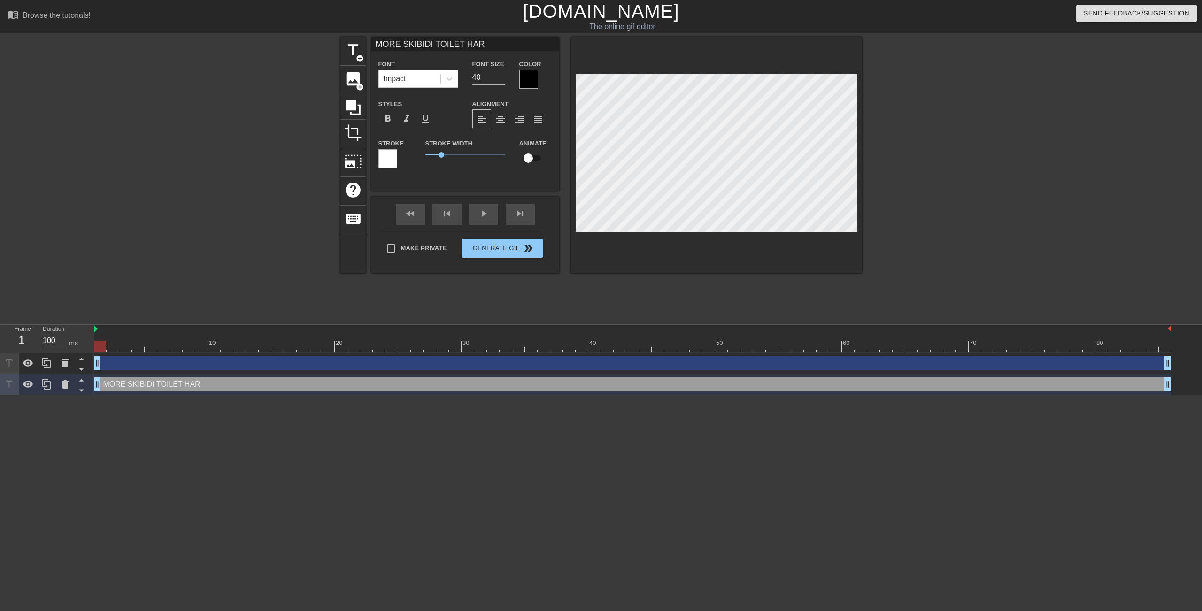
type input "MORE SKIBIDI TOILET [PERSON_NAME]"
type textarea "MORE SKIBIDI TOILET [PERSON_NAME]"
type input "MORE SKIBIDI TOILET [PERSON_NAME]"
type textarea "MORE SKIBIDI TOILET [PERSON_NAME]"
type input "MORE SKIBIDI TOILET [PERSON_NAME]"
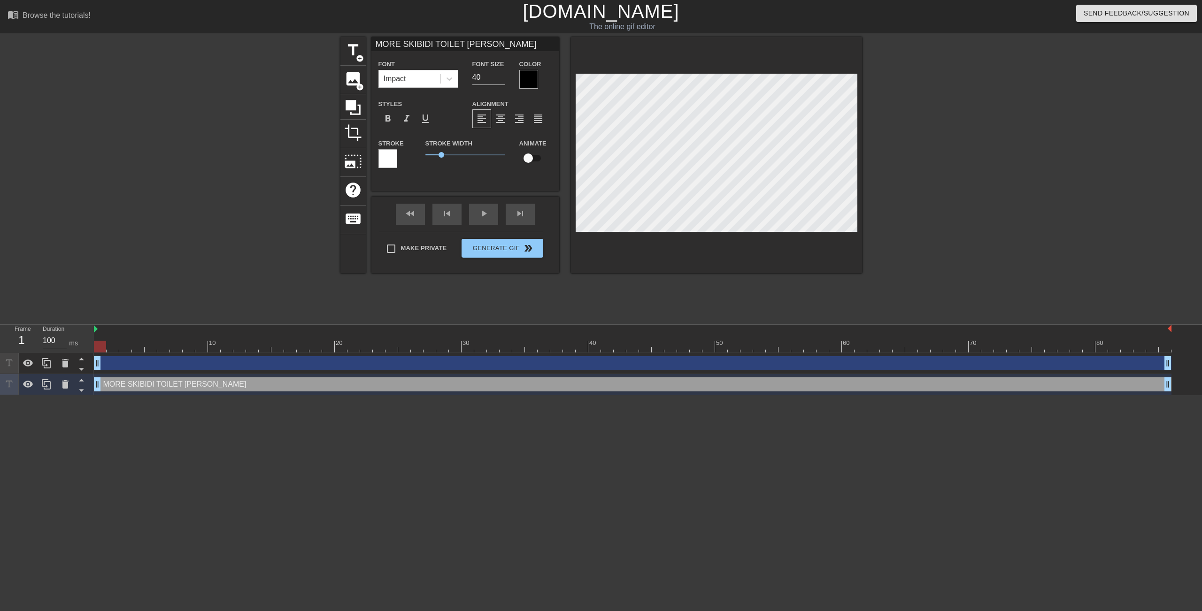
type textarea "MORE SKIBIDI TOILET [PERSON_NAME]"
type input "MORE SKIBIDI TOILET [PERSON_NAME]"
type textarea "MORE SKIBIDI TOILET [PERSON_NAME]"
type input "MORE SKIBIDI TOILET [PERSON_NAME]"
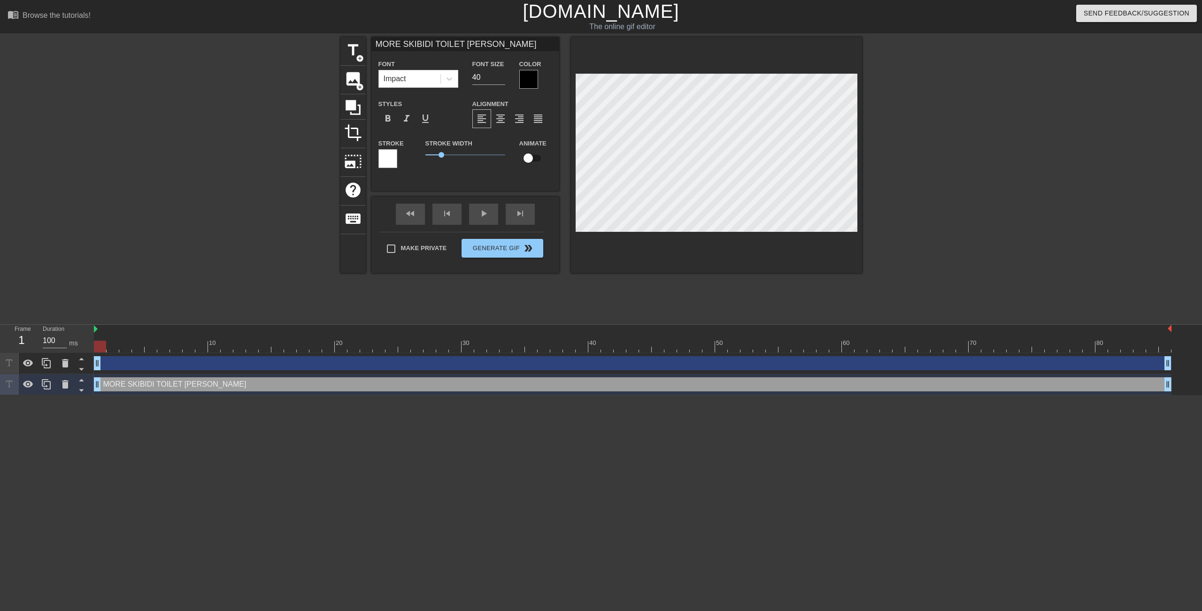
type textarea "MORE SKIBIDI TOILET [PERSON_NAME]"
type input "MORE SKIBIDI TOILET HAR"
type textarea "MORE SKIBIDI TOILET HAR"
type input "MORE SKIBIDI TOILET HA"
type textarea "MORE SKIBIDI TOILET HA"
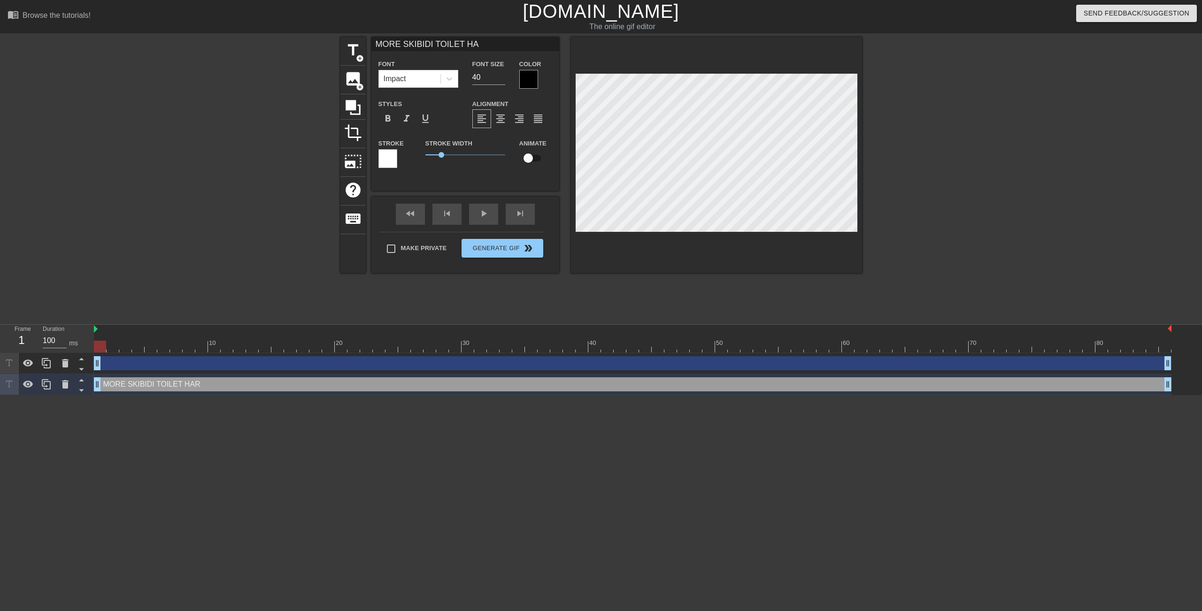
type input "MORE SKIBIDI TOILET HAT"
type textarea "MORE SKIBIDI TOILET HAT"
type input "MORE SKIBIDI TOILET HATE"
type textarea "MORE SKIBIDI TOILET HATE"
type input "MORE SKIBIDI TOILET HATER"
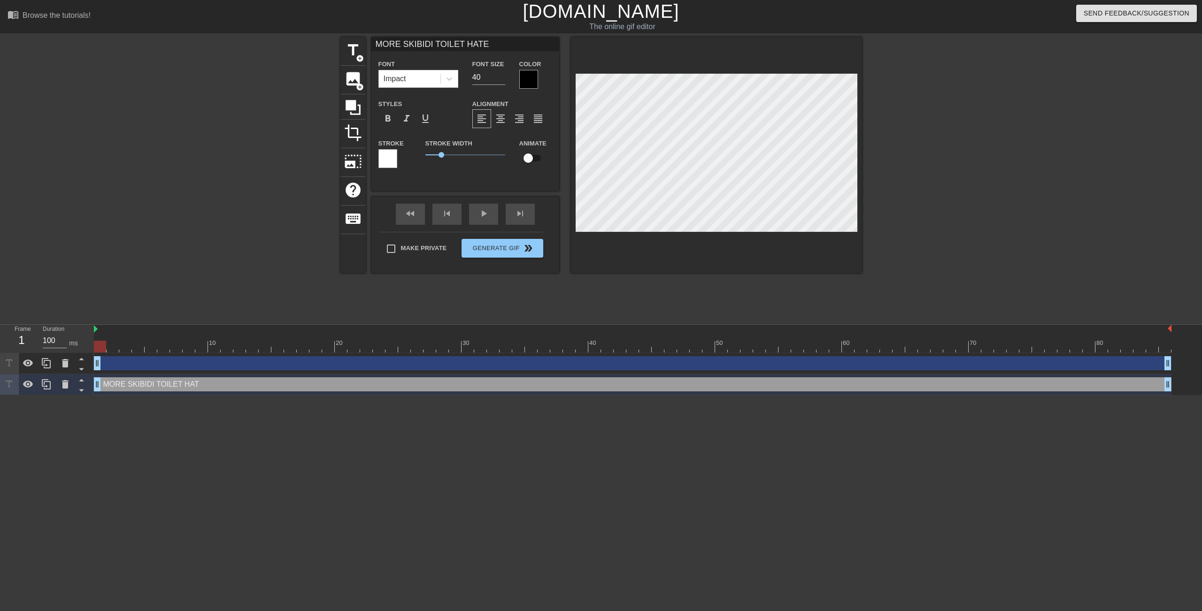
type textarea "MORE SKIBIDI TOILET HATER"
type input "MORE SKIBIDI TOILET HATERS"
type textarea "MORE SKIBIDI TOILET HATERS"
click at [483, 77] on input "40" at bounding box center [488, 77] width 33 height 15
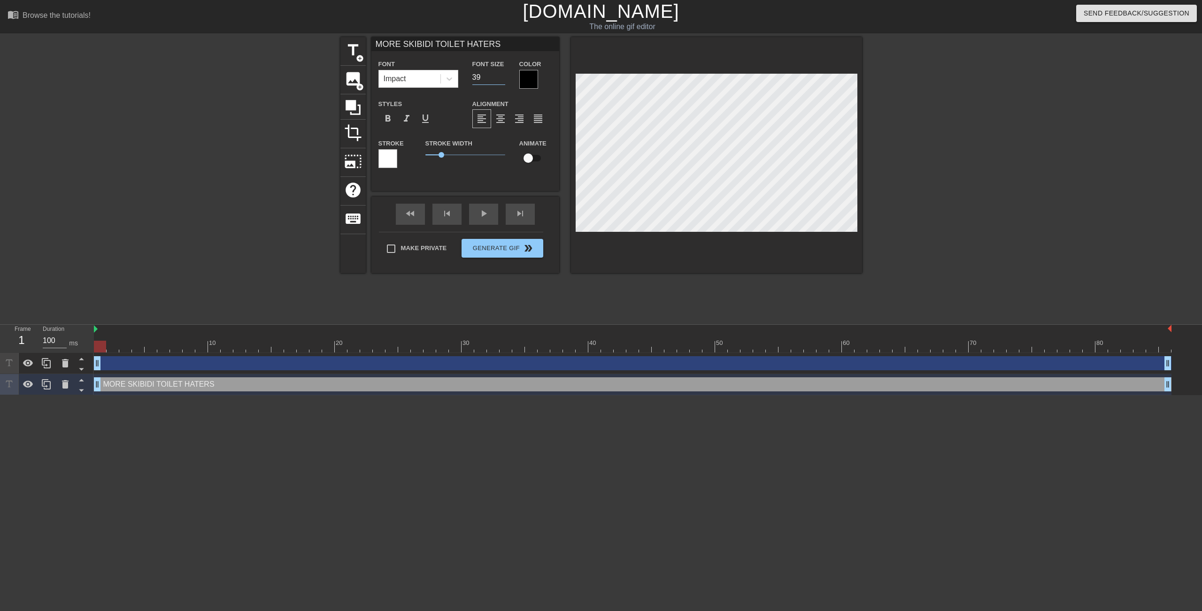
click at [503, 78] on input "39" at bounding box center [488, 77] width 33 height 15
click at [503, 78] on input "38" at bounding box center [488, 77] width 33 height 15
click at [503, 78] on input "37" at bounding box center [488, 77] width 33 height 15
click at [503, 78] on input "36" at bounding box center [488, 77] width 33 height 15
click at [503, 78] on input "35" at bounding box center [488, 77] width 33 height 15
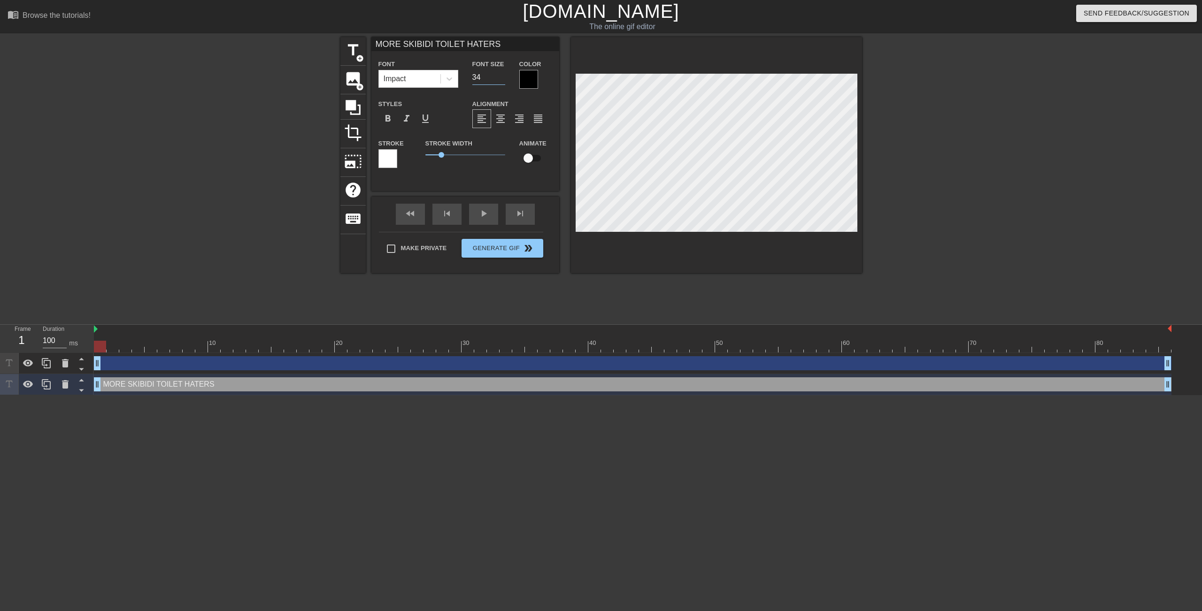
click at [503, 78] on input "34" at bounding box center [488, 77] width 33 height 15
click at [503, 78] on input "33" at bounding box center [488, 77] width 33 height 15
click at [503, 78] on input "32" at bounding box center [488, 77] width 33 height 15
type input "33"
click at [502, 72] on input "33" at bounding box center [488, 77] width 33 height 15
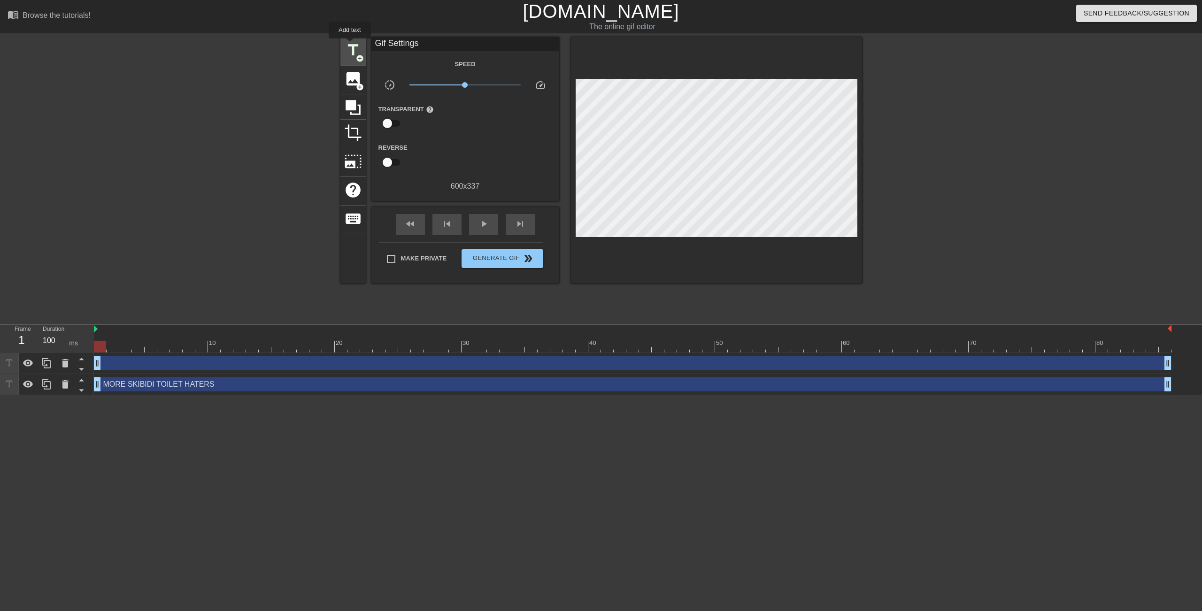
click at [350, 45] on span "title" at bounding box center [353, 50] width 18 height 18
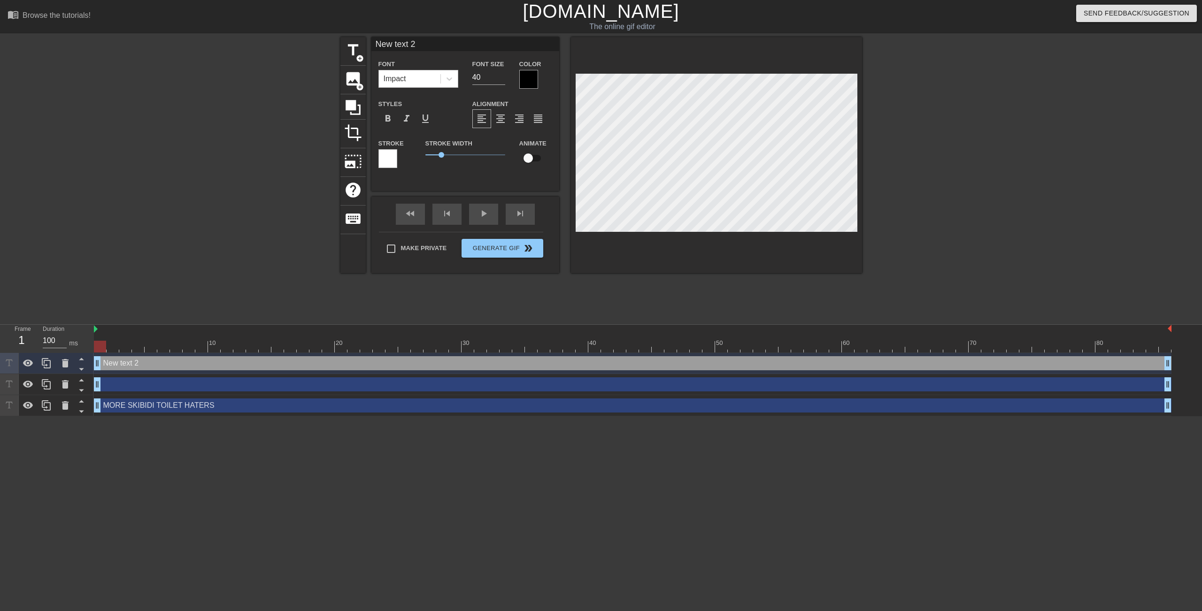
click at [409, 74] on div "Impact" at bounding box center [410, 78] width 62 height 17
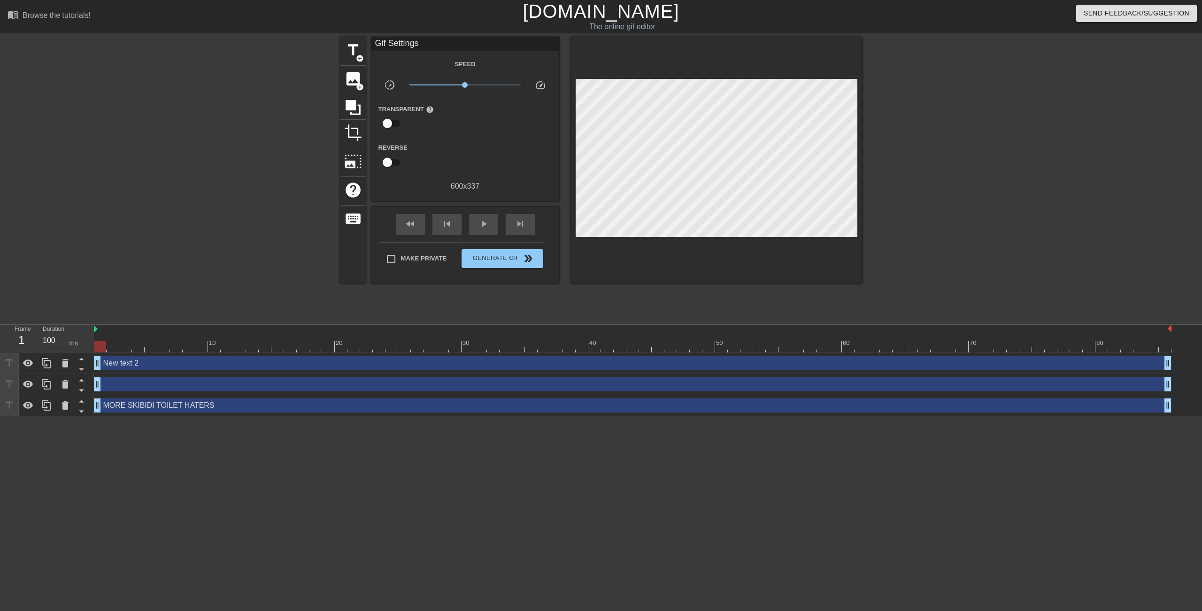
click at [471, 36] on div "menu_book Browse the tutorials! [DOMAIN_NAME] The online gif editor Send Feedba…" at bounding box center [601, 208] width 1202 height 417
click at [476, 45] on div "Gif Settings" at bounding box center [465, 44] width 188 height 14
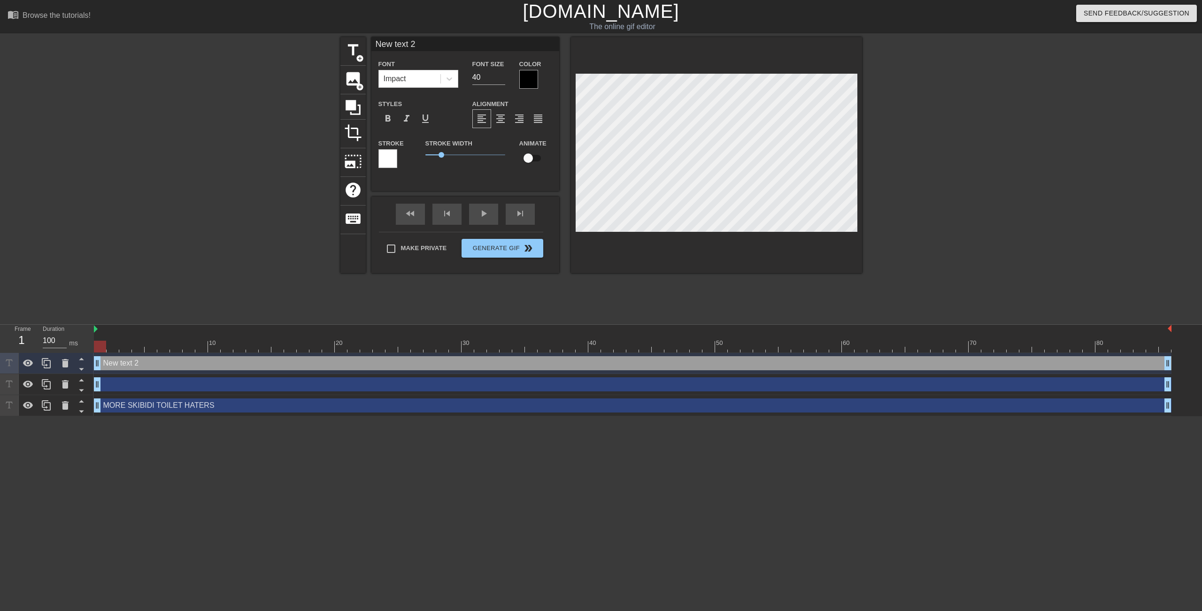
click at [412, 47] on input "New text 2" at bounding box center [465, 44] width 188 height 14
type input "o"
type input "OH GREAT"
click at [502, 76] on input "41" at bounding box center [488, 77] width 33 height 15
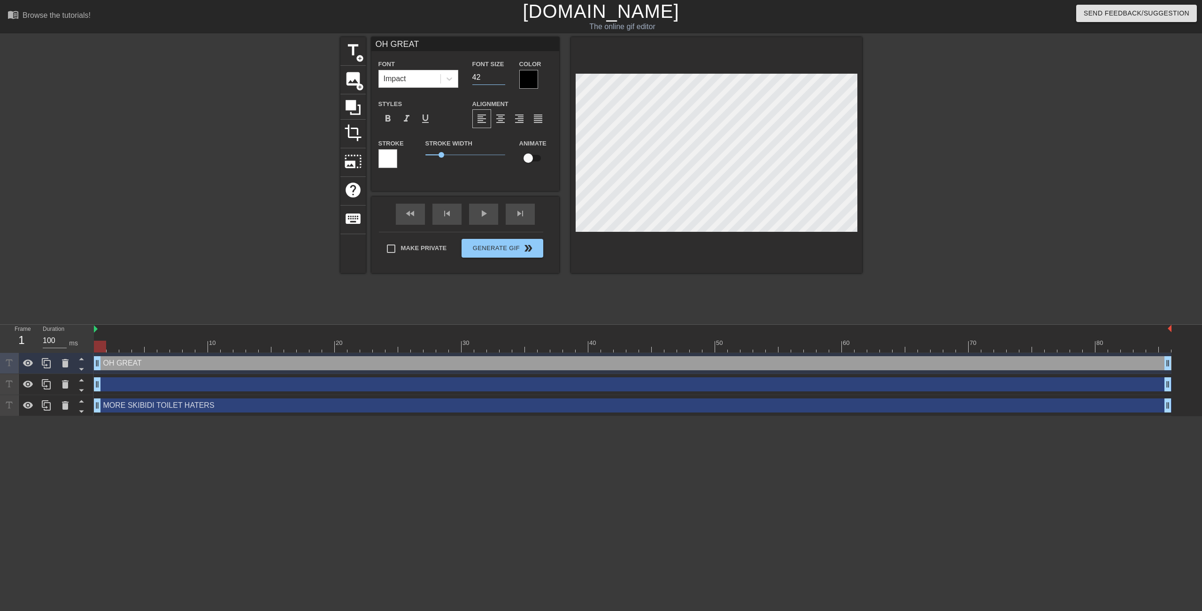
click at [502, 76] on input "42" at bounding box center [488, 77] width 33 height 15
click at [502, 76] on input "43" at bounding box center [488, 77] width 33 height 15
click at [502, 76] on input "44" at bounding box center [488, 77] width 33 height 15
click at [502, 76] on input "45" at bounding box center [488, 77] width 33 height 15
click at [502, 76] on input "46" at bounding box center [488, 77] width 33 height 15
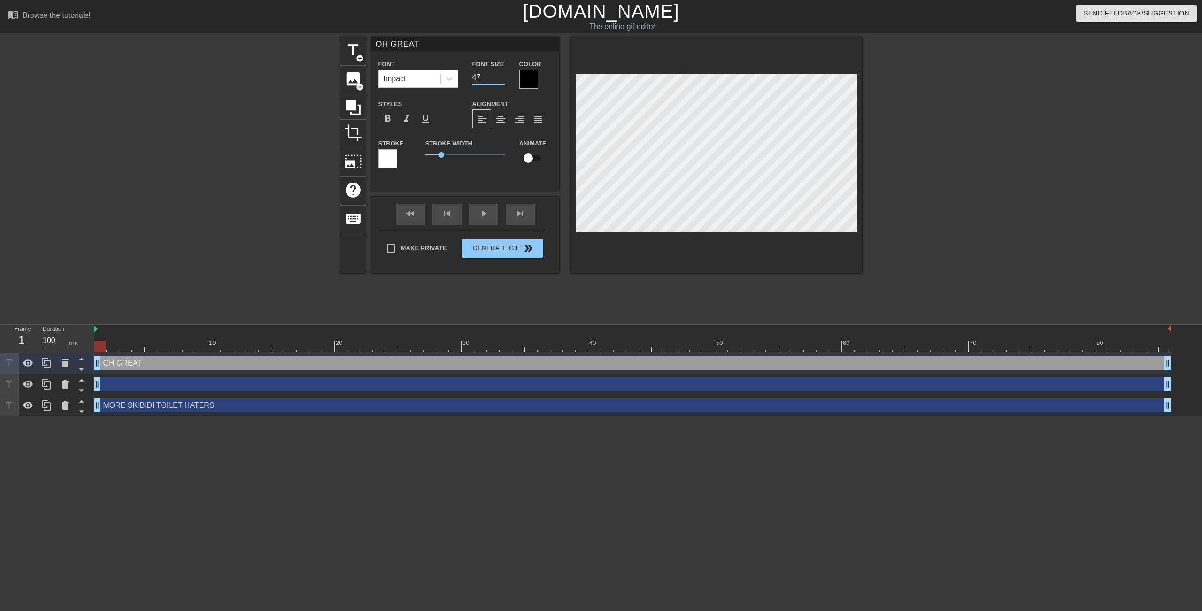
click at [502, 76] on input "47" at bounding box center [488, 77] width 33 height 15
click at [502, 76] on input "48" at bounding box center [488, 77] width 33 height 15
click at [502, 76] on input "49" at bounding box center [488, 77] width 33 height 15
click at [502, 76] on input "50" at bounding box center [488, 77] width 33 height 15
click at [502, 76] on input "51" at bounding box center [488, 77] width 33 height 15
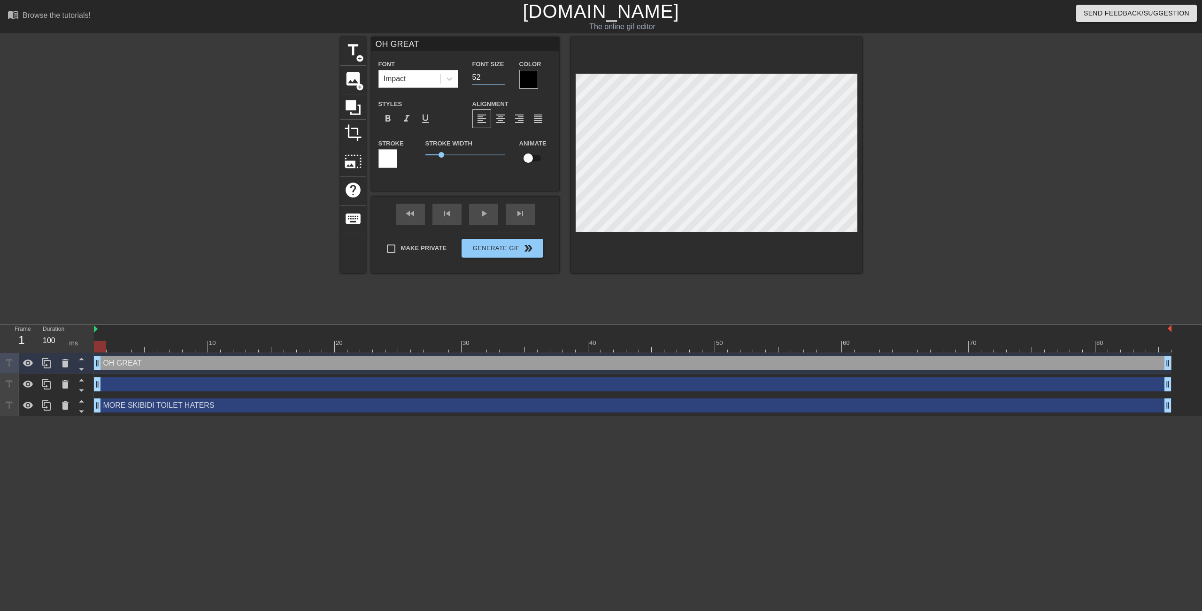
click at [501, 76] on input "52" at bounding box center [488, 77] width 33 height 15
type input "53"
click at [501, 76] on input "53" at bounding box center [488, 77] width 33 height 15
click at [358, 113] on icon at bounding box center [353, 107] width 15 height 15
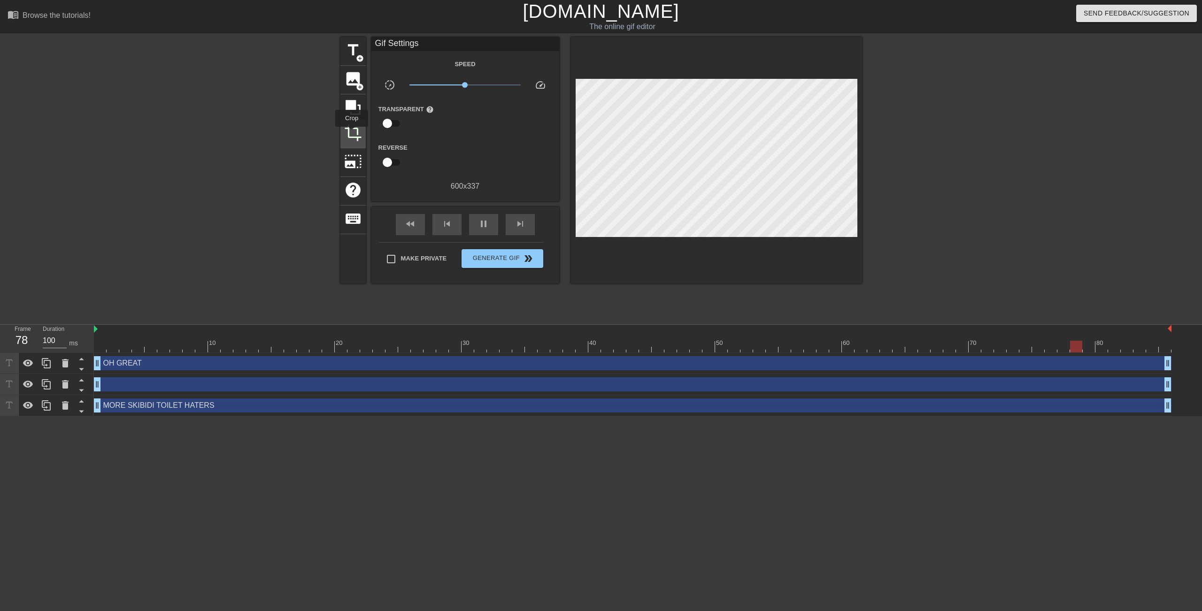
click at [352, 133] on span "crop" at bounding box center [353, 133] width 18 height 18
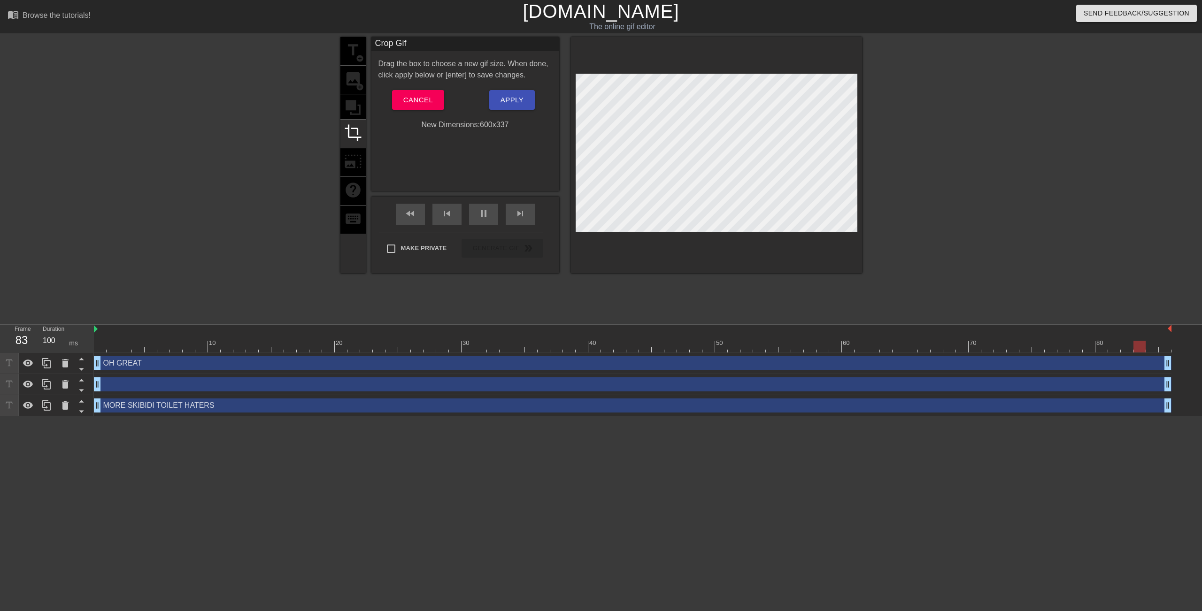
click at [704, 116] on div at bounding box center [717, 153] width 282 height 158
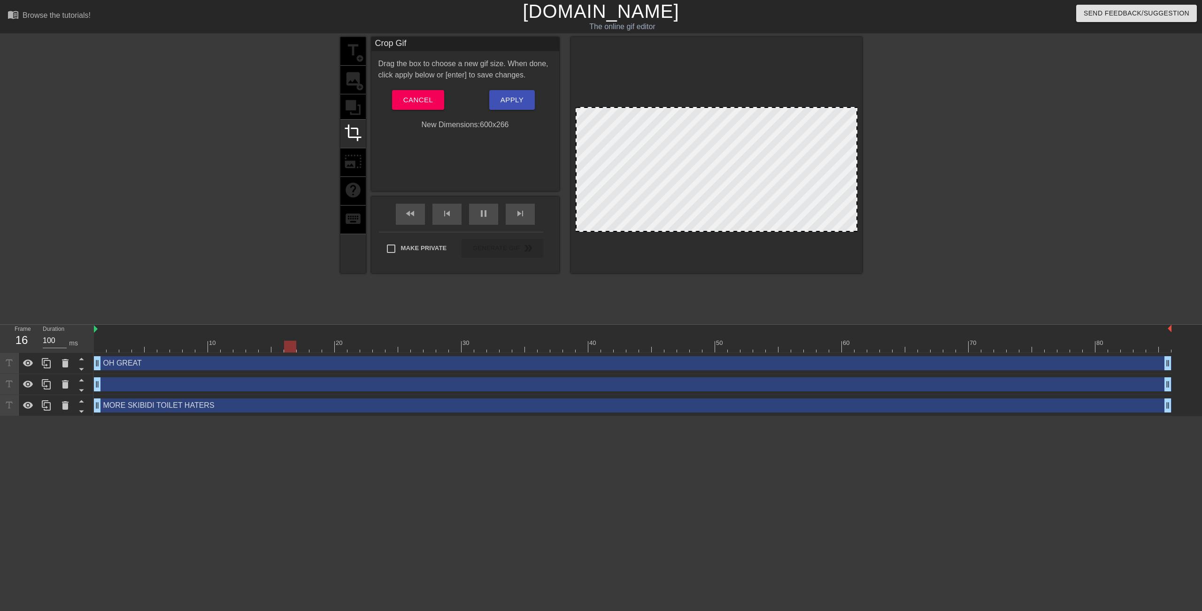
drag, startPoint x: 711, startPoint y: 74, endPoint x: 713, endPoint y: 108, distance: 33.4
click at [713, 108] on div at bounding box center [717, 108] width 280 height 5
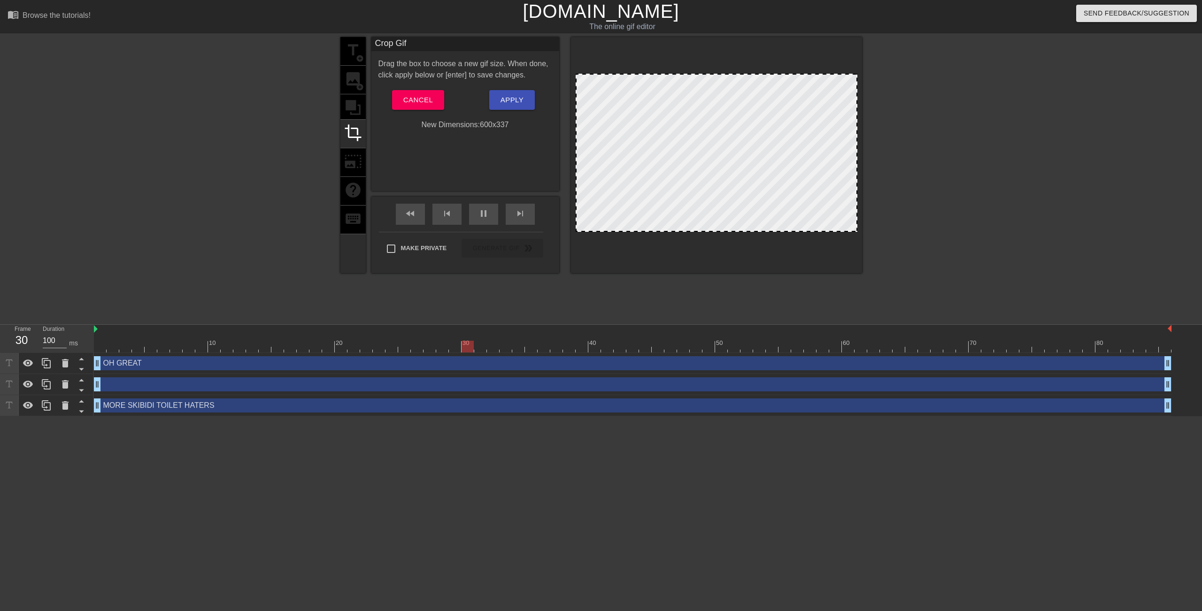
drag, startPoint x: 713, startPoint y: 108, endPoint x: 718, endPoint y: 38, distance: 69.7
click at [718, 38] on div at bounding box center [716, 155] width 291 height 236
click at [432, 103] on span "Cancel" at bounding box center [418, 100] width 30 height 12
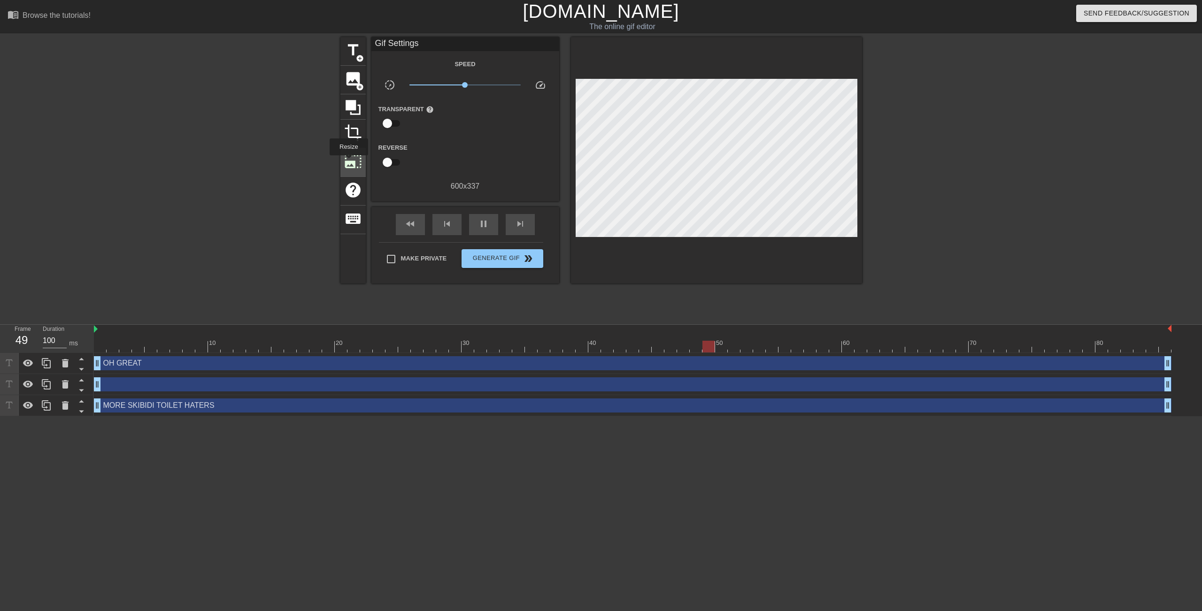
click at [348, 162] on span "photo_size_select_large" at bounding box center [353, 162] width 18 height 18
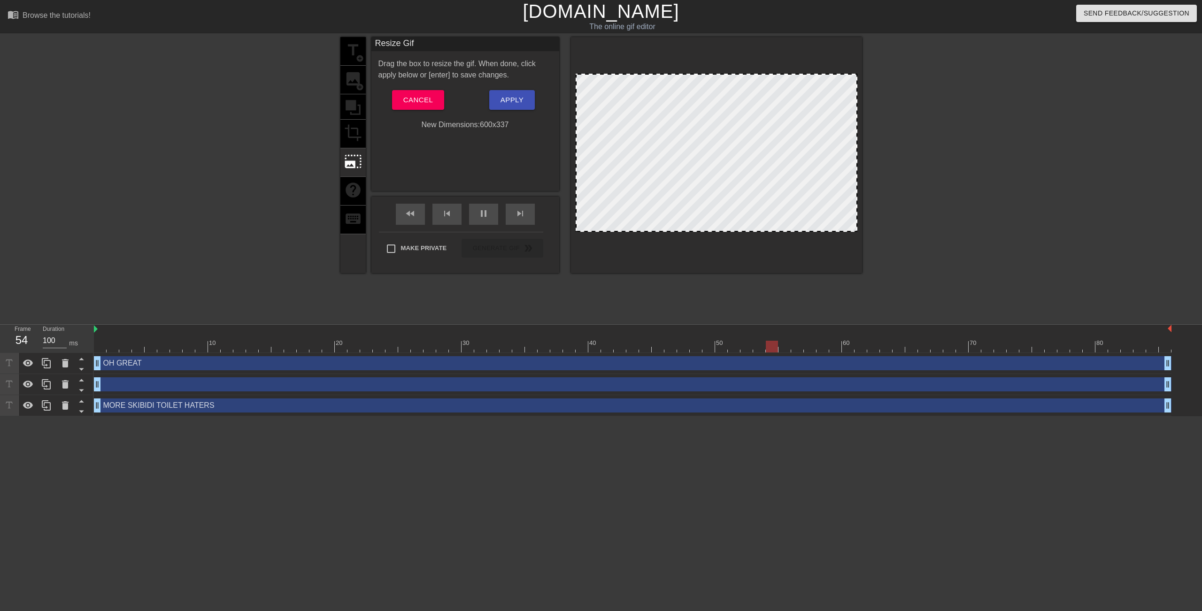
click at [661, 121] on div at bounding box center [717, 153] width 282 height 158
drag, startPoint x: 703, startPoint y: 73, endPoint x: 710, endPoint y: 109, distance: 36.8
click at [710, 109] on div at bounding box center [716, 155] width 291 height 236
drag, startPoint x: 725, startPoint y: 73, endPoint x: 732, endPoint y: 121, distance: 48.4
click at [731, 108] on div at bounding box center [716, 155] width 291 height 236
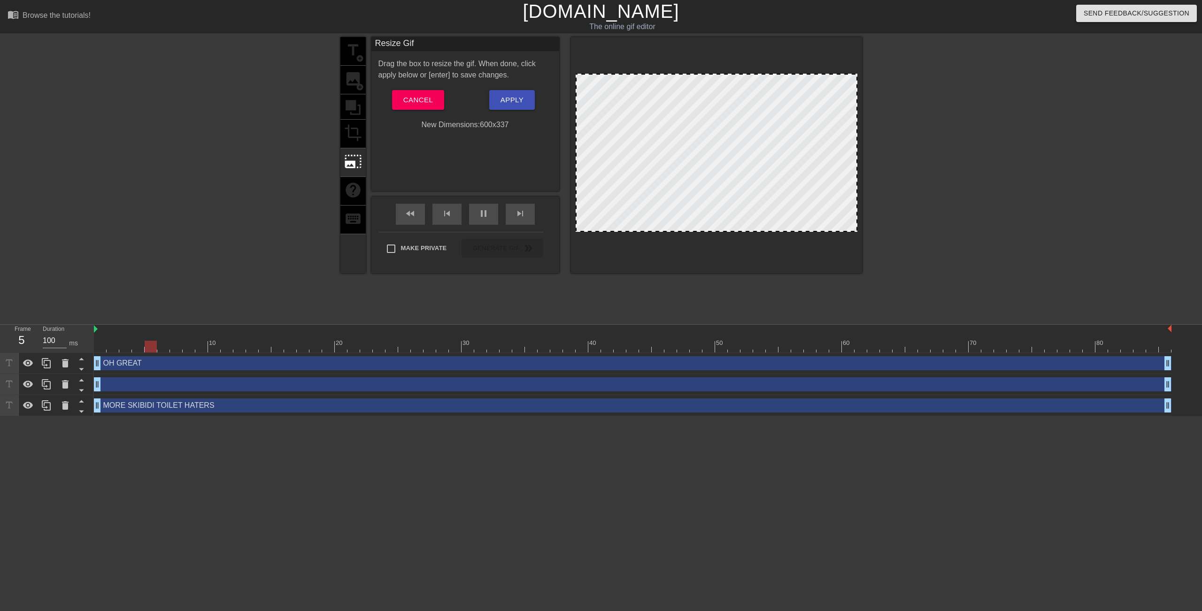
click at [758, 184] on div at bounding box center [717, 153] width 282 height 158
click at [761, 221] on div at bounding box center [717, 153] width 282 height 158
drag, startPoint x: 854, startPoint y: 76, endPoint x: 1092, endPoint y: 132, distance: 244.3
click at [1092, 132] on div "title add_circle image add_circle crop photo_size_select_large help keyboard Re…" at bounding box center [601, 178] width 1202 height 282
click at [564, 233] on div "title add_circle image add_circle crop photo_size_select_large help keyboard Re…" at bounding box center [601, 155] width 522 height 236
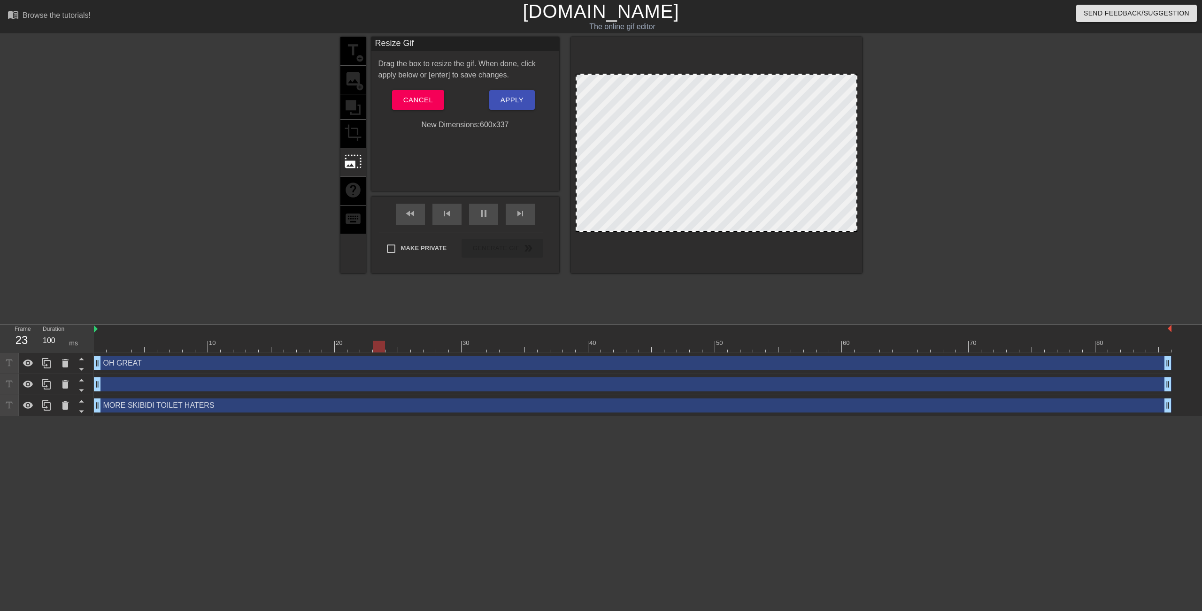
drag, startPoint x: 589, startPoint y: 231, endPoint x: 574, endPoint y: 239, distance: 17.5
click at [587, 251] on div at bounding box center [716, 155] width 291 height 236
click at [417, 100] on span "Cancel" at bounding box center [418, 100] width 30 height 12
